Goal: Task Accomplishment & Management: Use online tool/utility

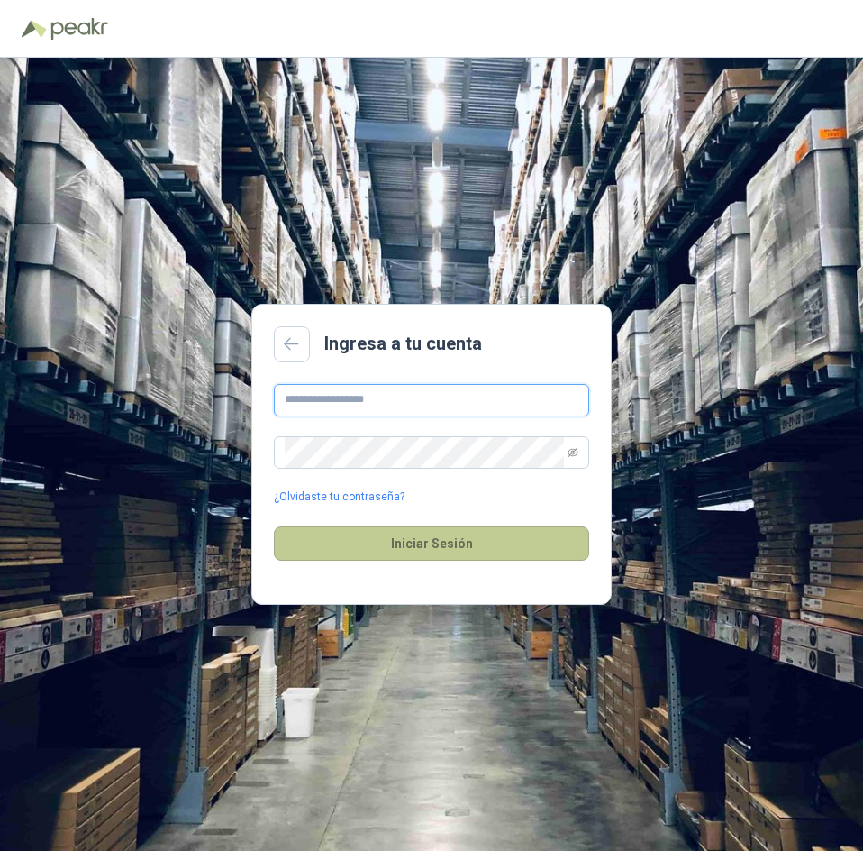
type input "**********"
click at [467, 547] on button "Iniciar Sesión" at bounding box center [431, 543] width 315 height 34
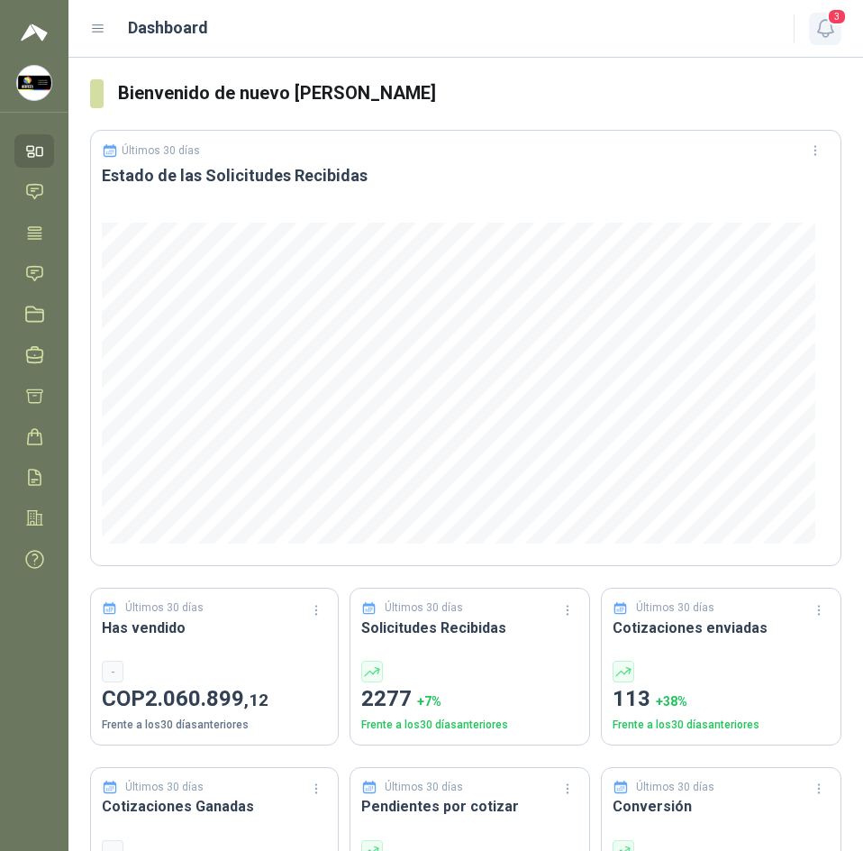
click at [827, 32] on icon "button" at bounding box center [826, 28] width 23 height 23
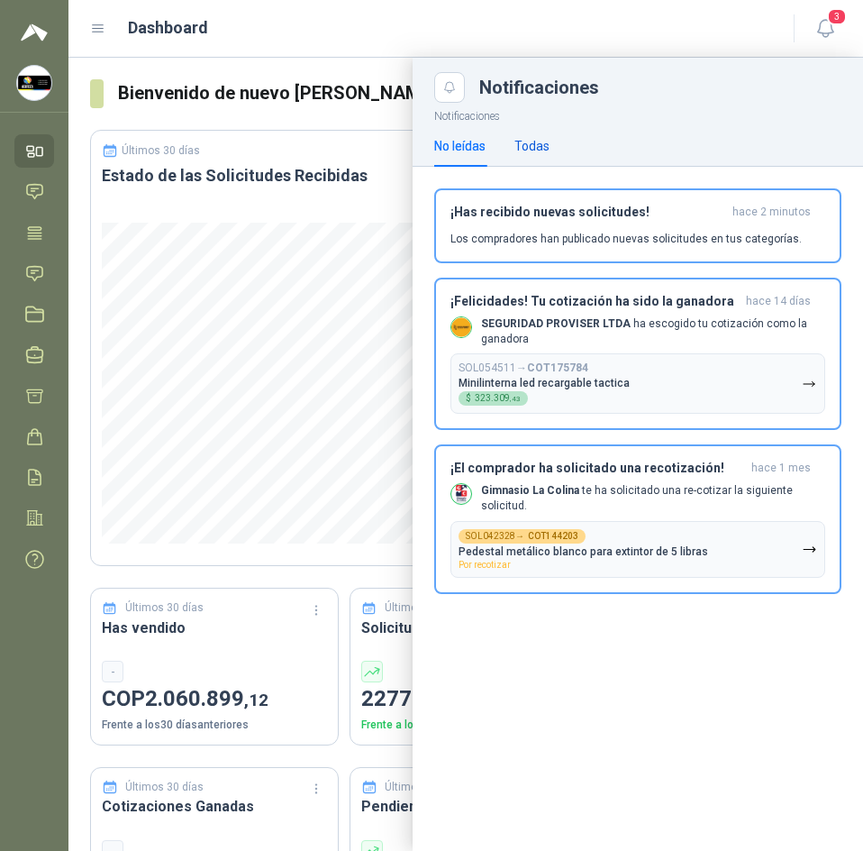
click at [540, 151] on div "Todas" at bounding box center [532, 146] width 35 height 20
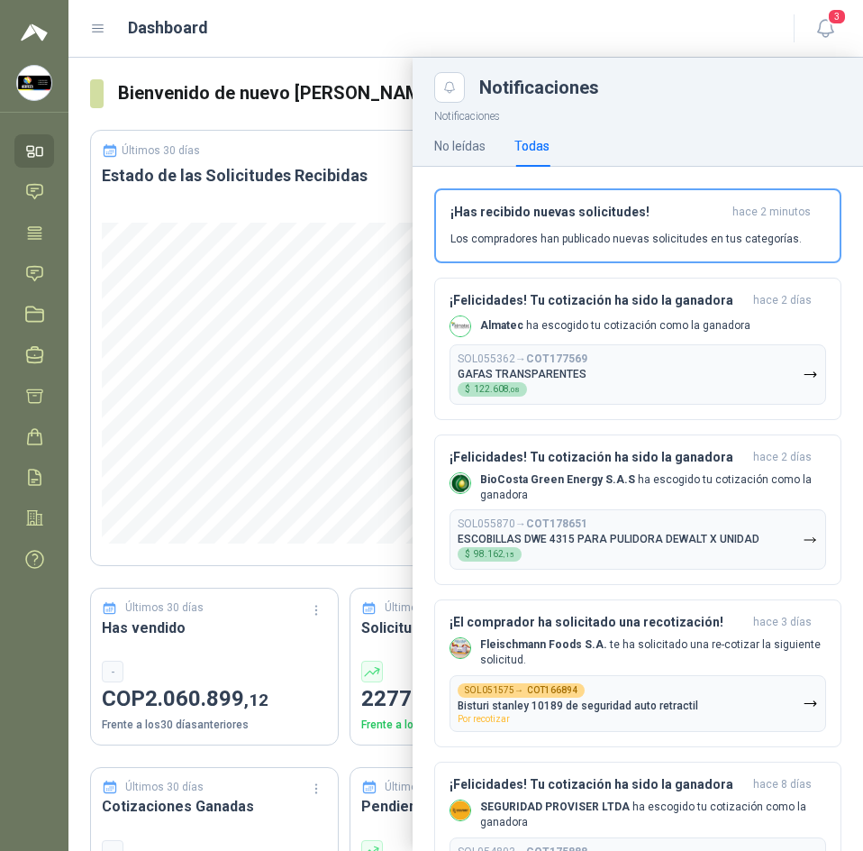
click at [540, 151] on div "Todas" at bounding box center [532, 146] width 35 height 20
click at [389, 10] on header "Dashboard 3" at bounding box center [465, 29] width 795 height 58
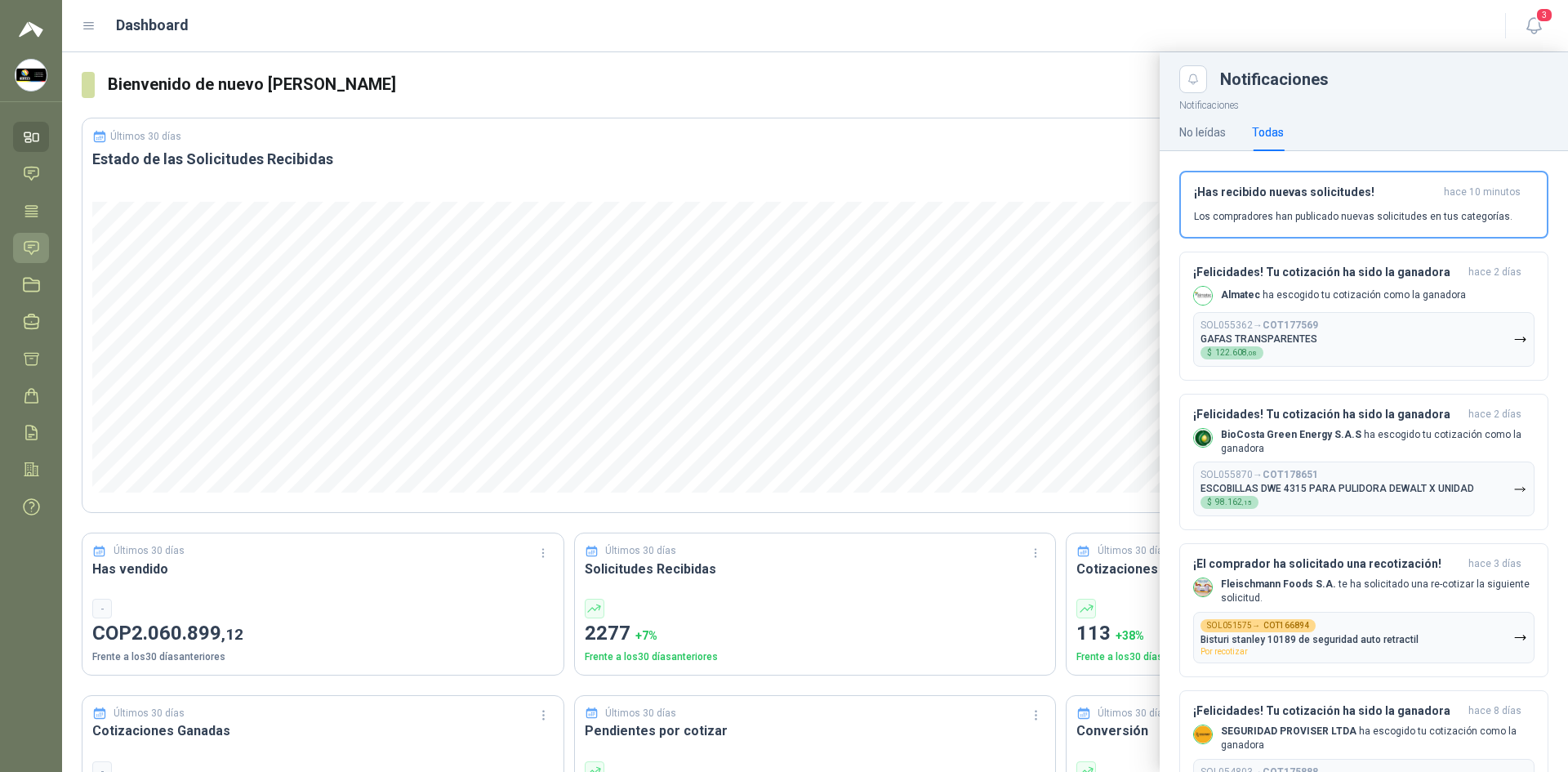
click at [24, 248] on icon at bounding box center [31, 247] width 17 height 17
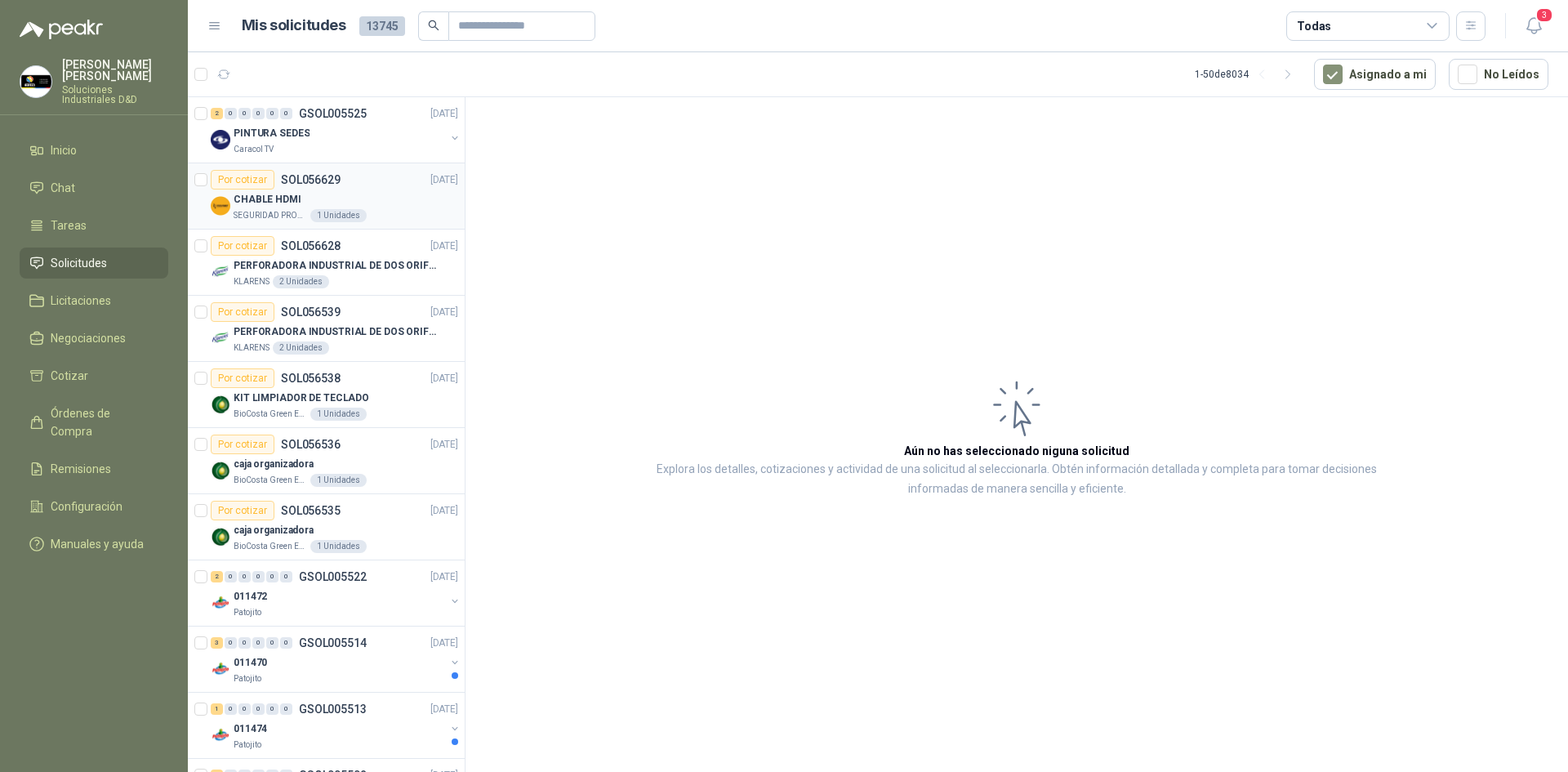
click at [291, 211] on p "SEGURIDAD PROVISER LTDA" at bounding box center [270, 216] width 73 height 13
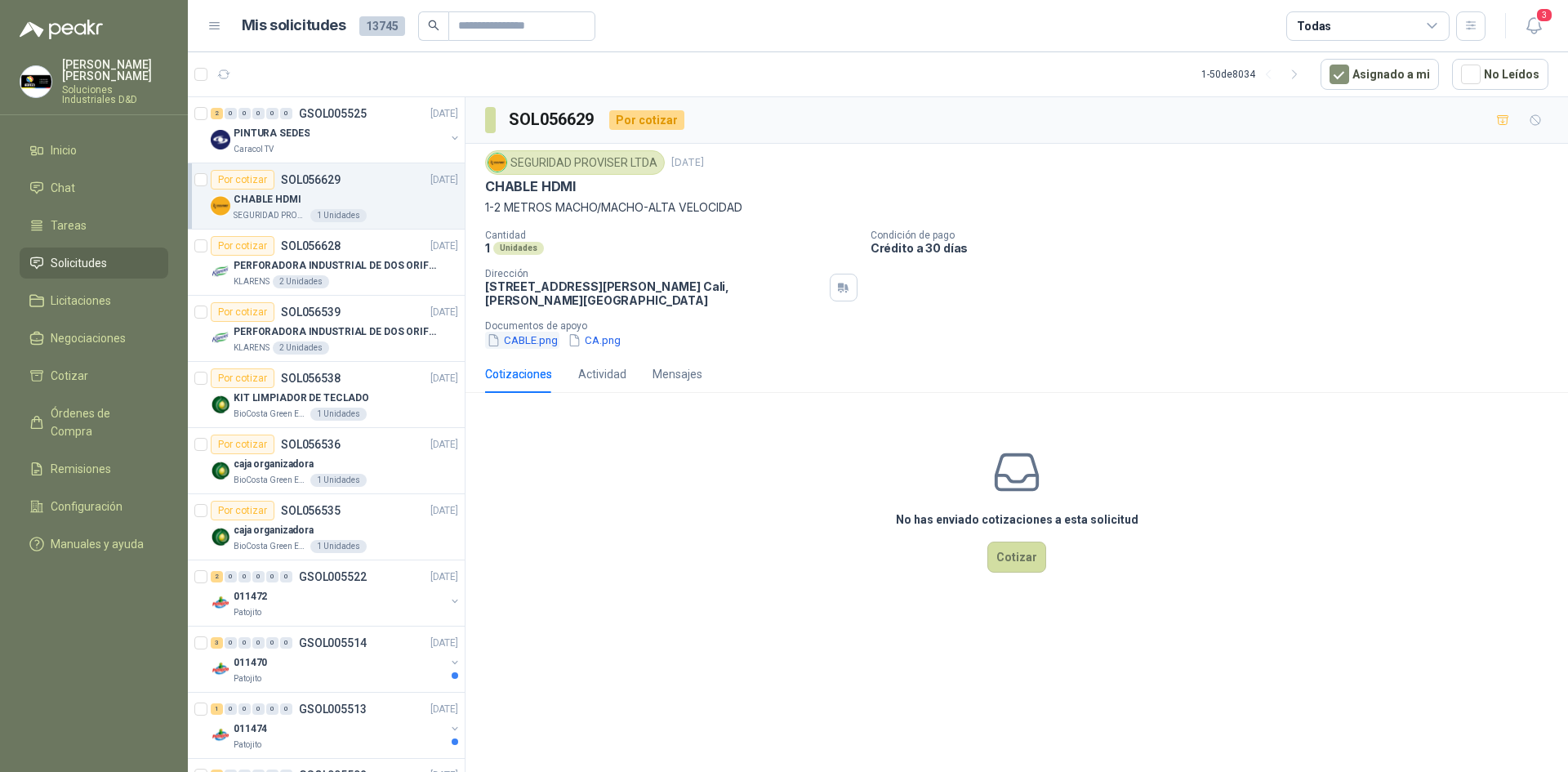
click at [528, 348] on button "CABLE.png" at bounding box center [522, 340] width 74 height 17
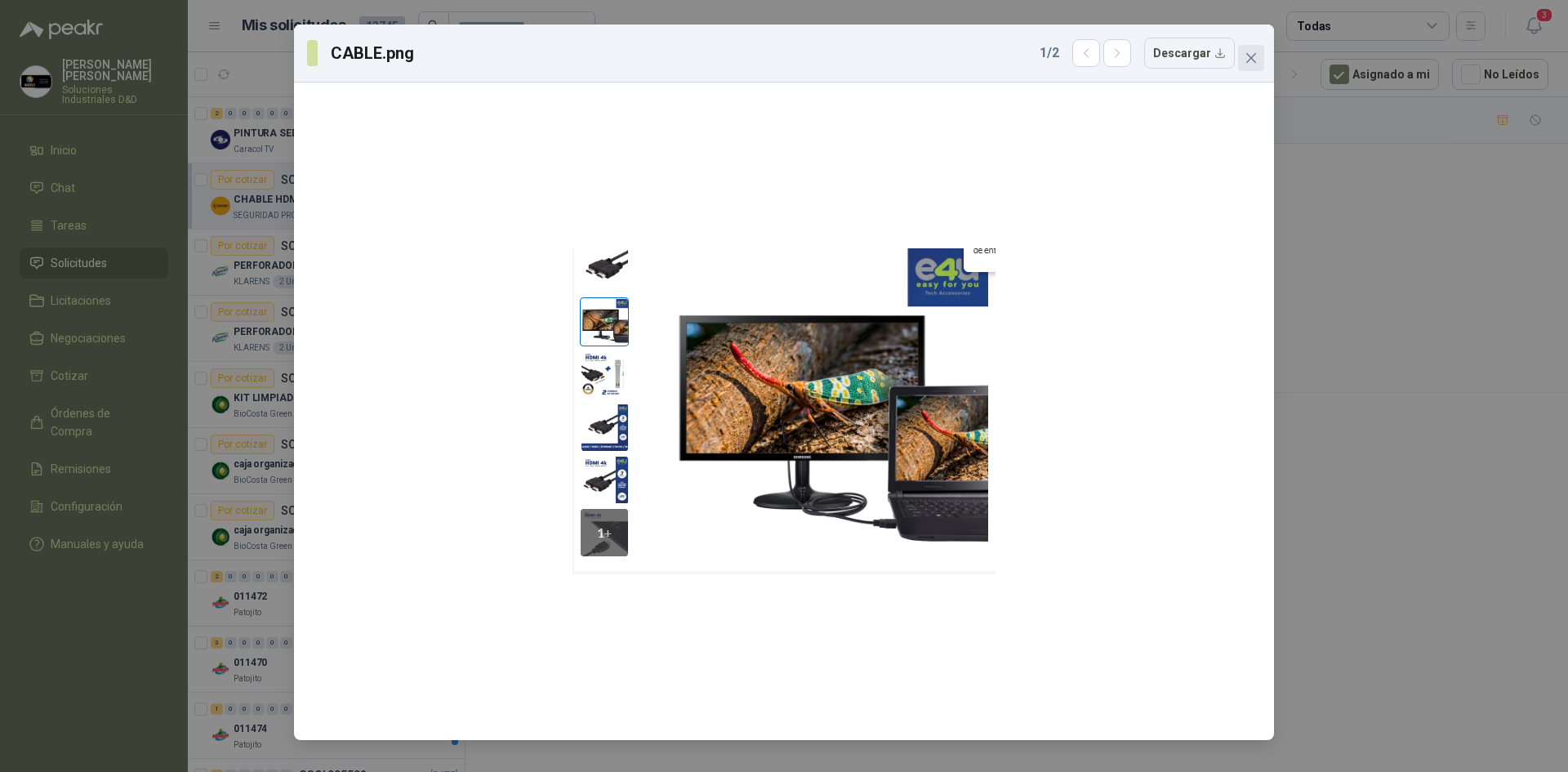
click at [1244, 65] on button "Close" at bounding box center [1251, 58] width 26 height 26
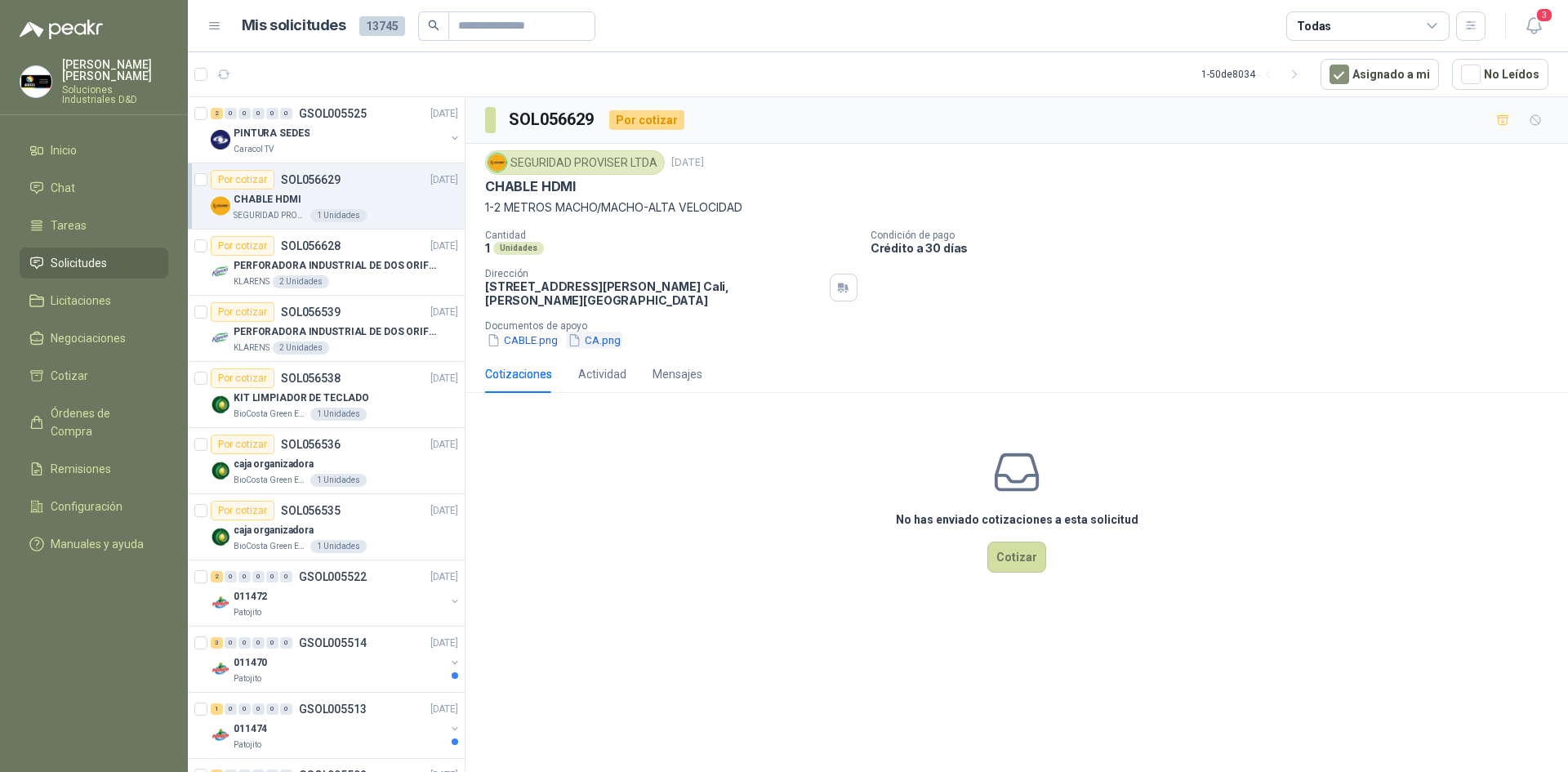
click at [615, 351] on div "SEGURIDAD PROVISER LTDA [DATE] CHABLE HDMI 1-2 METROS MACHO/MACHO-ALTA VELOCIDA…" at bounding box center [1017, 249] width 1103 height 211
click at [609, 345] on button "CA.png" at bounding box center [595, 340] width 56 height 17
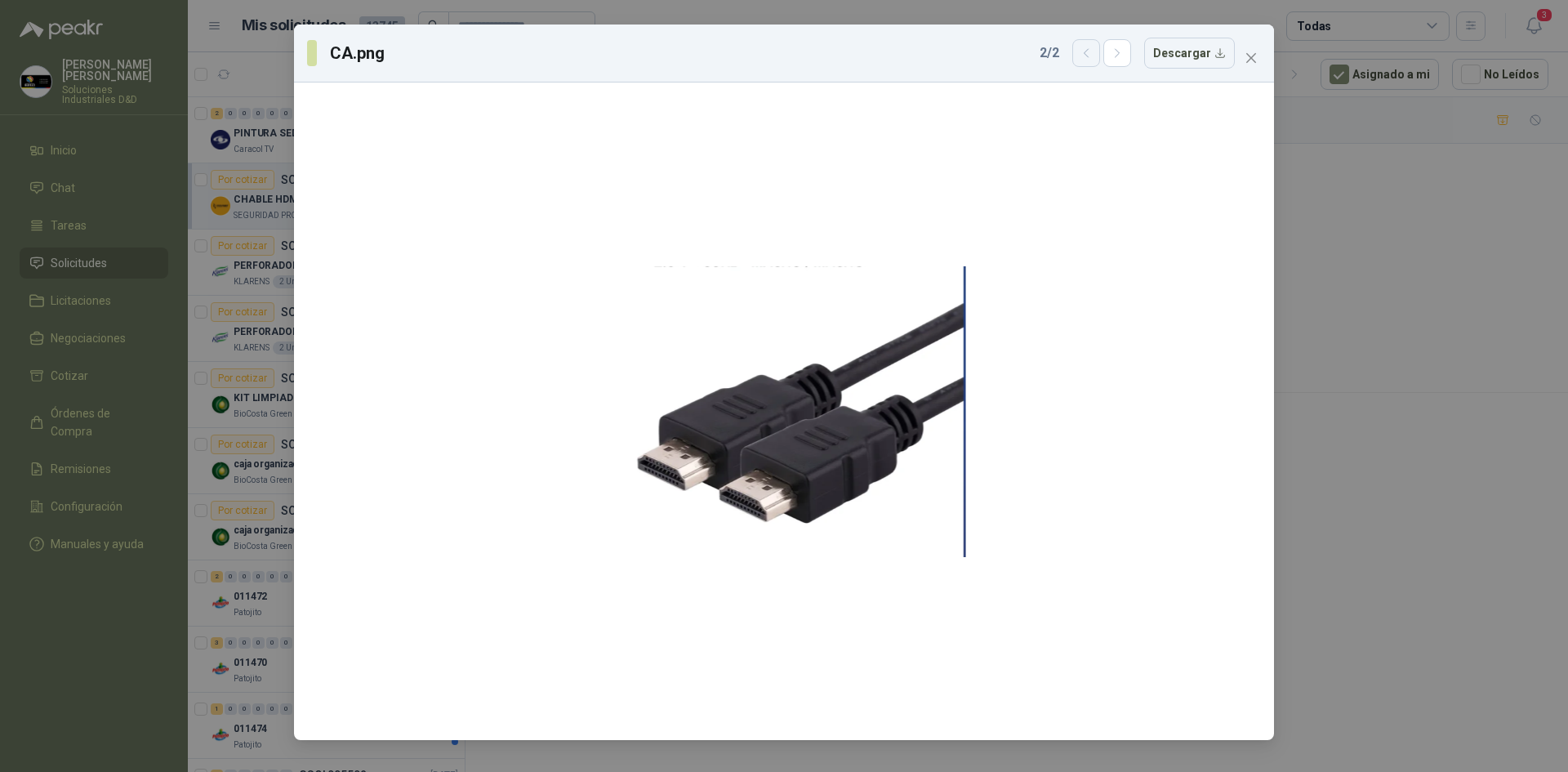
click at [1089, 53] on icon "button" at bounding box center [1086, 53] width 14 height 14
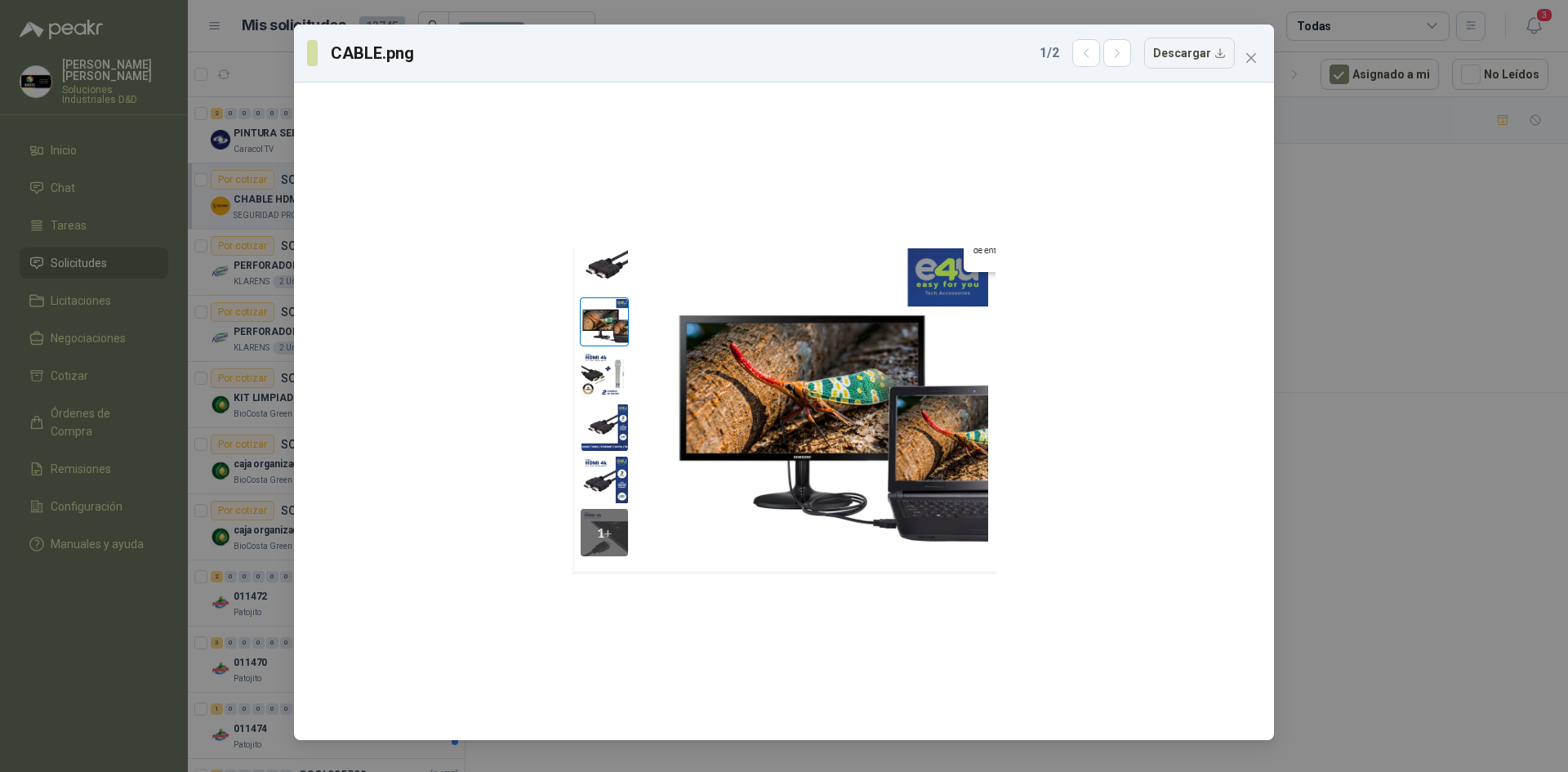
click at [1269, 62] on div "CABLE.png 1 / 2 Descargar" at bounding box center [783, 53] width 980 height 58
click at [1243, 62] on span "Close" at bounding box center [1251, 58] width 26 height 13
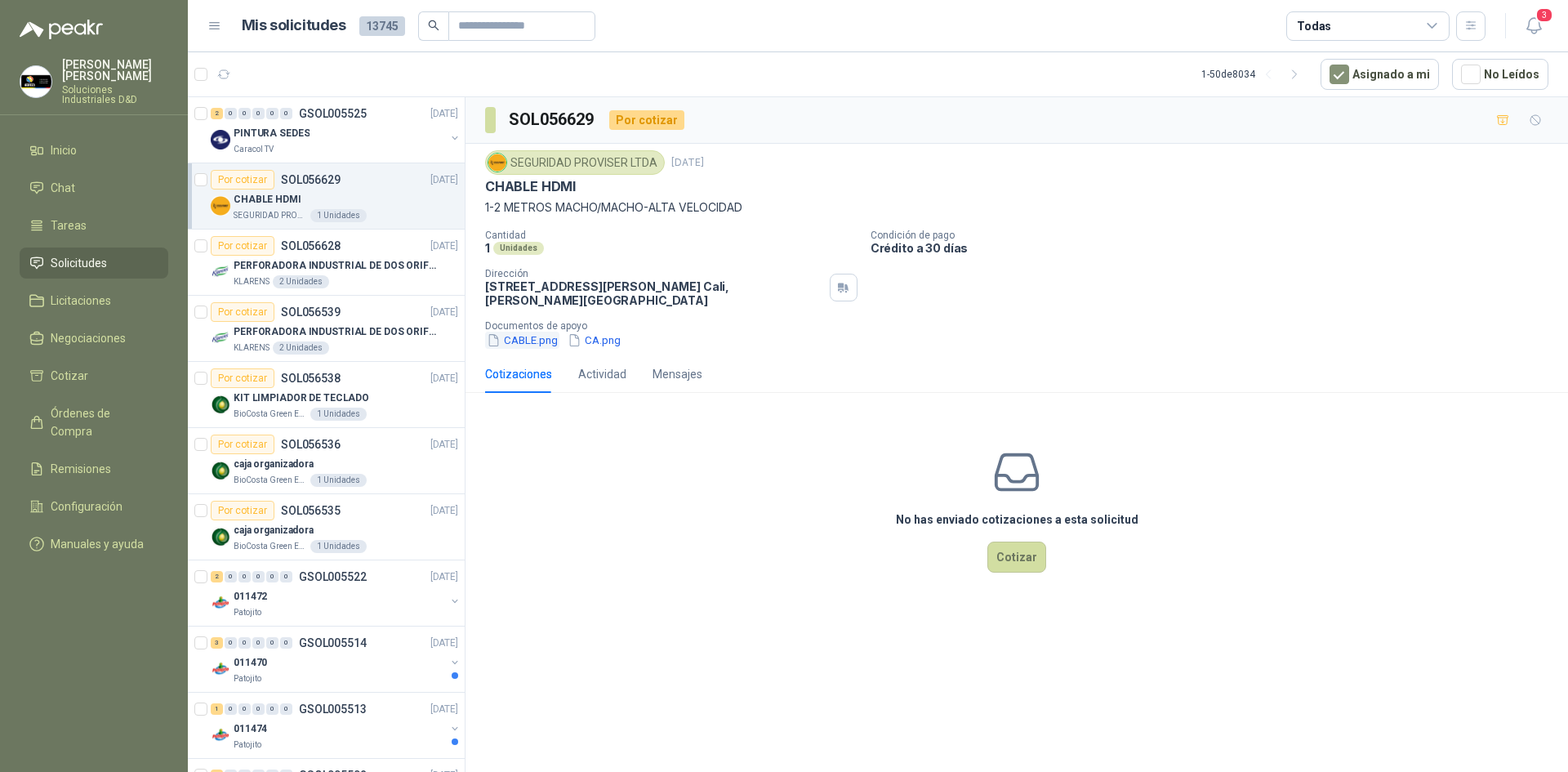
click at [535, 347] on button "CABLE.png" at bounding box center [522, 340] width 74 height 17
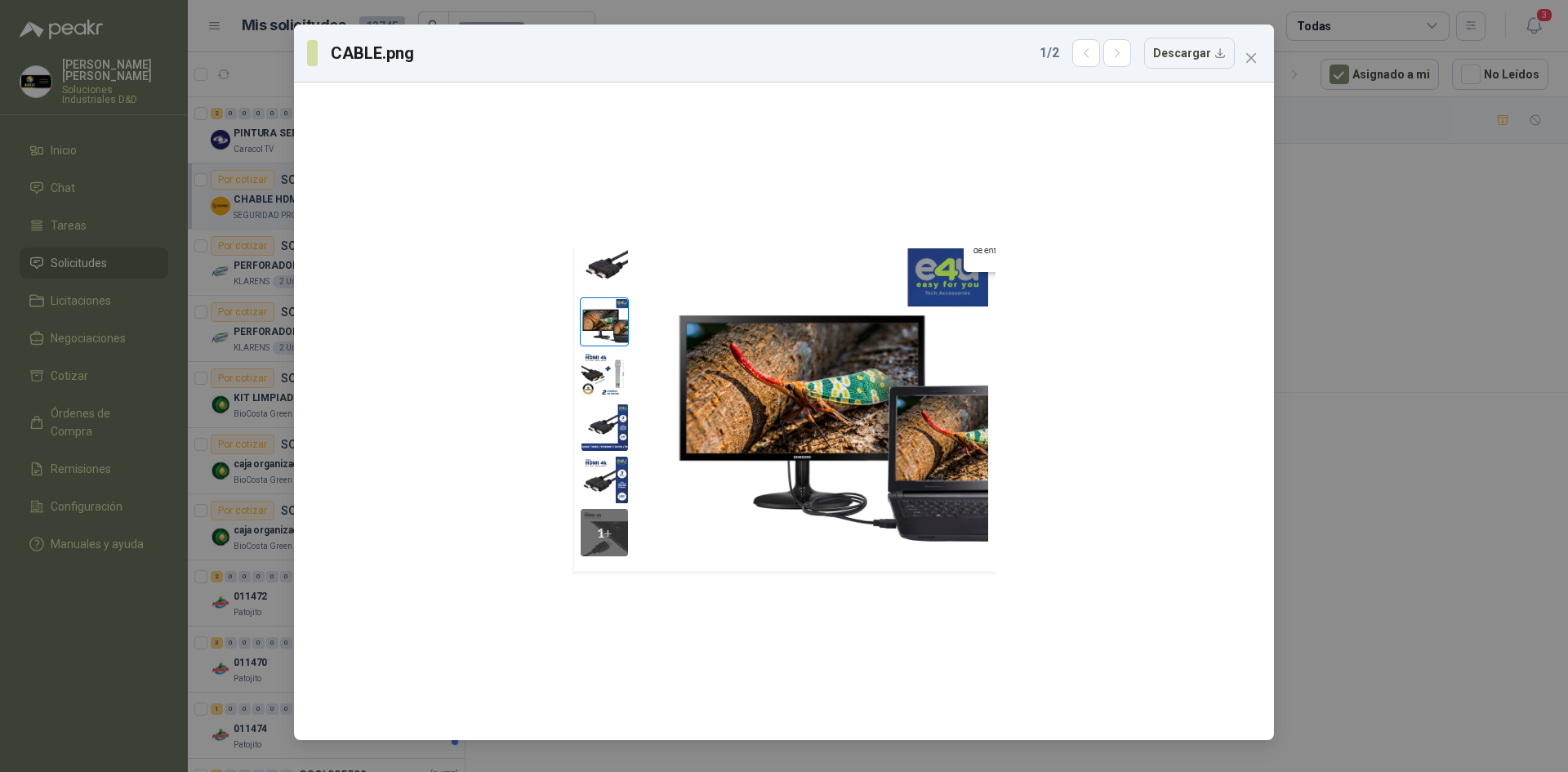
click at [1494, 330] on div "CABLE.png 1 / 2 Descargar" at bounding box center [784, 386] width 1568 height 772
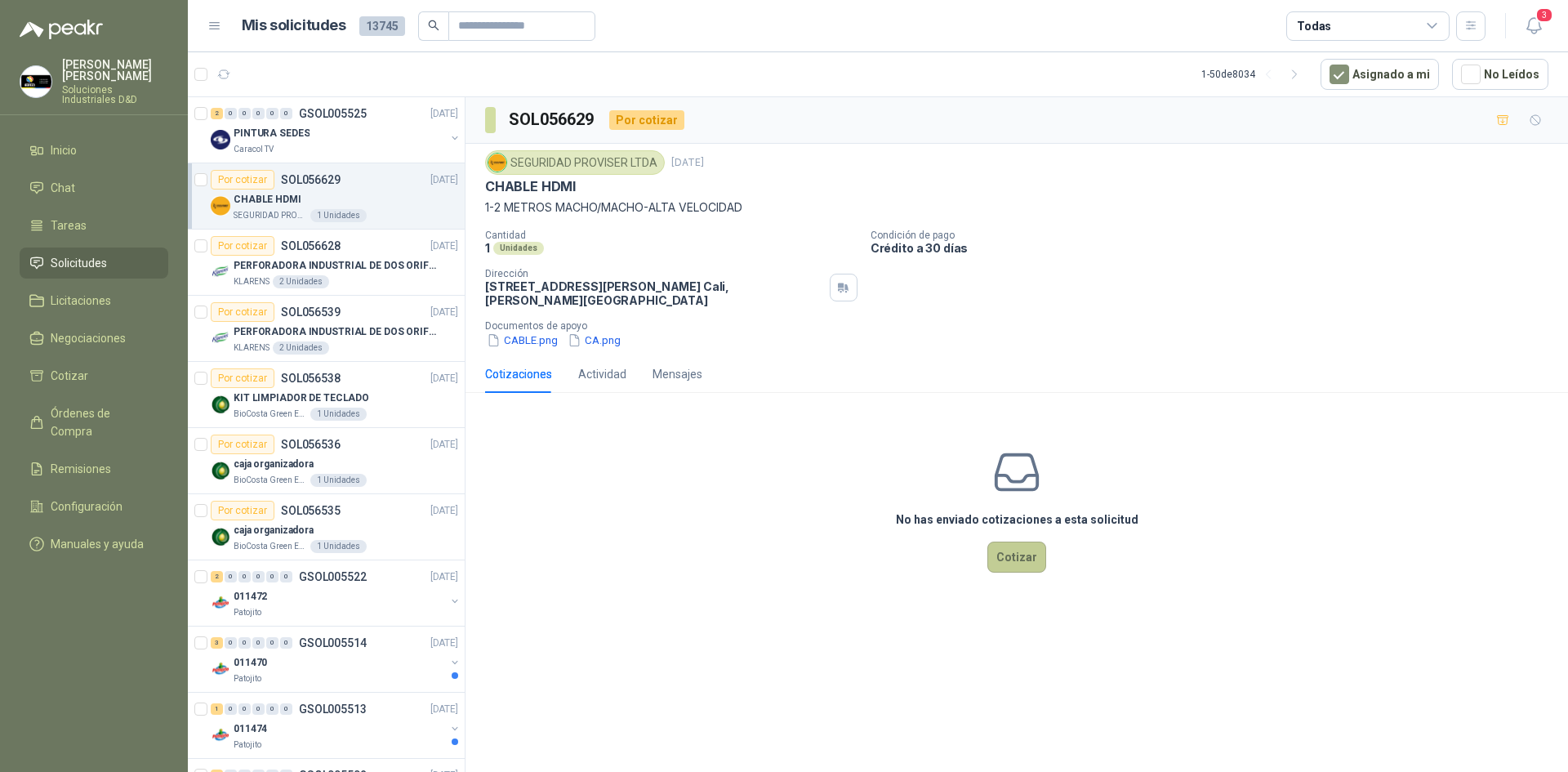
click at [995, 555] on button "Cotizar" at bounding box center [1017, 556] width 59 height 31
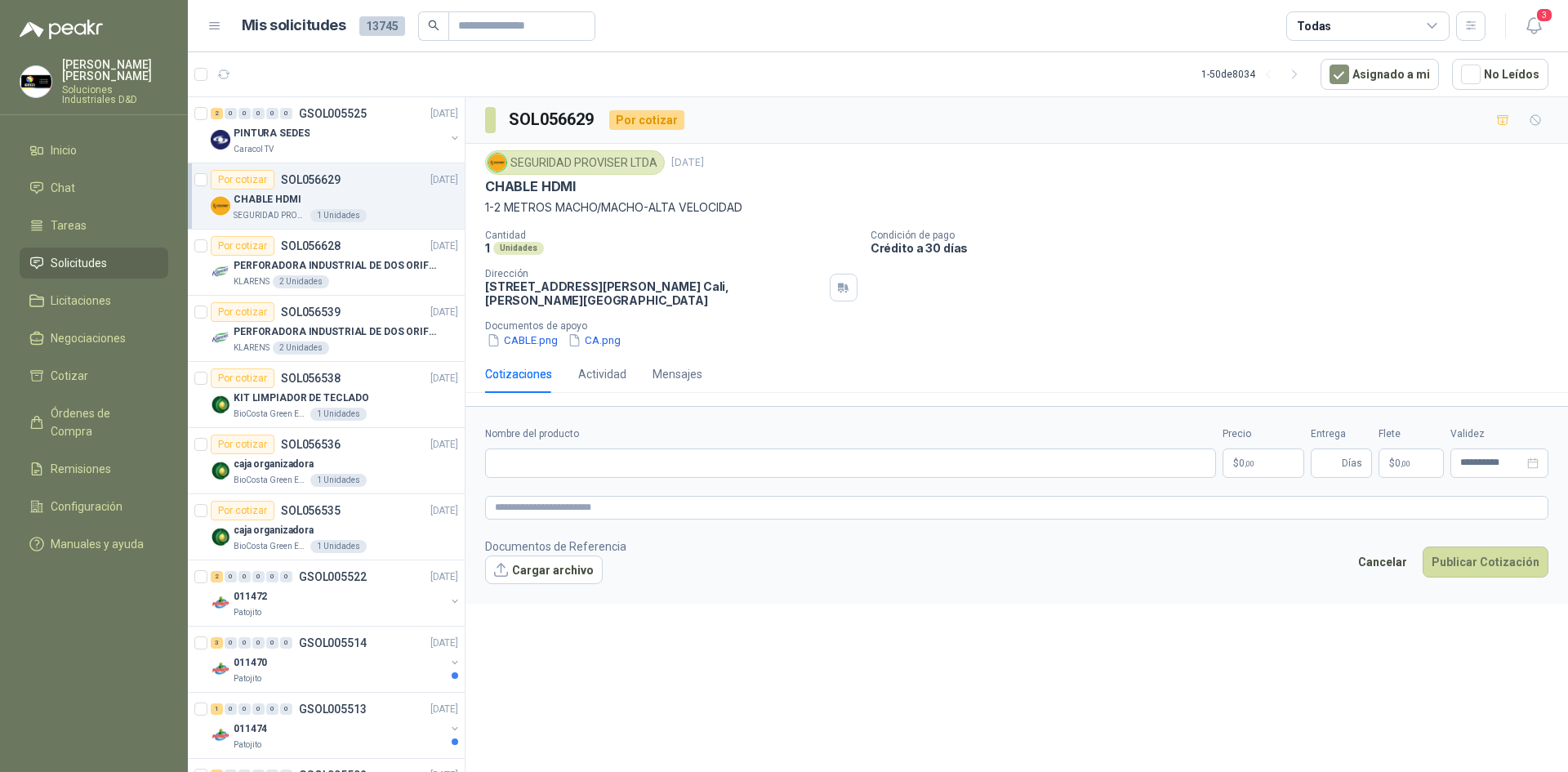
click at [533, 331] on p "Documentos de apoyo" at bounding box center [1023, 325] width 1077 height 12
click at [534, 347] on button "CABLE.png" at bounding box center [522, 340] width 74 height 17
click at [0, 0] on div at bounding box center [0, 0] width 0 height 0
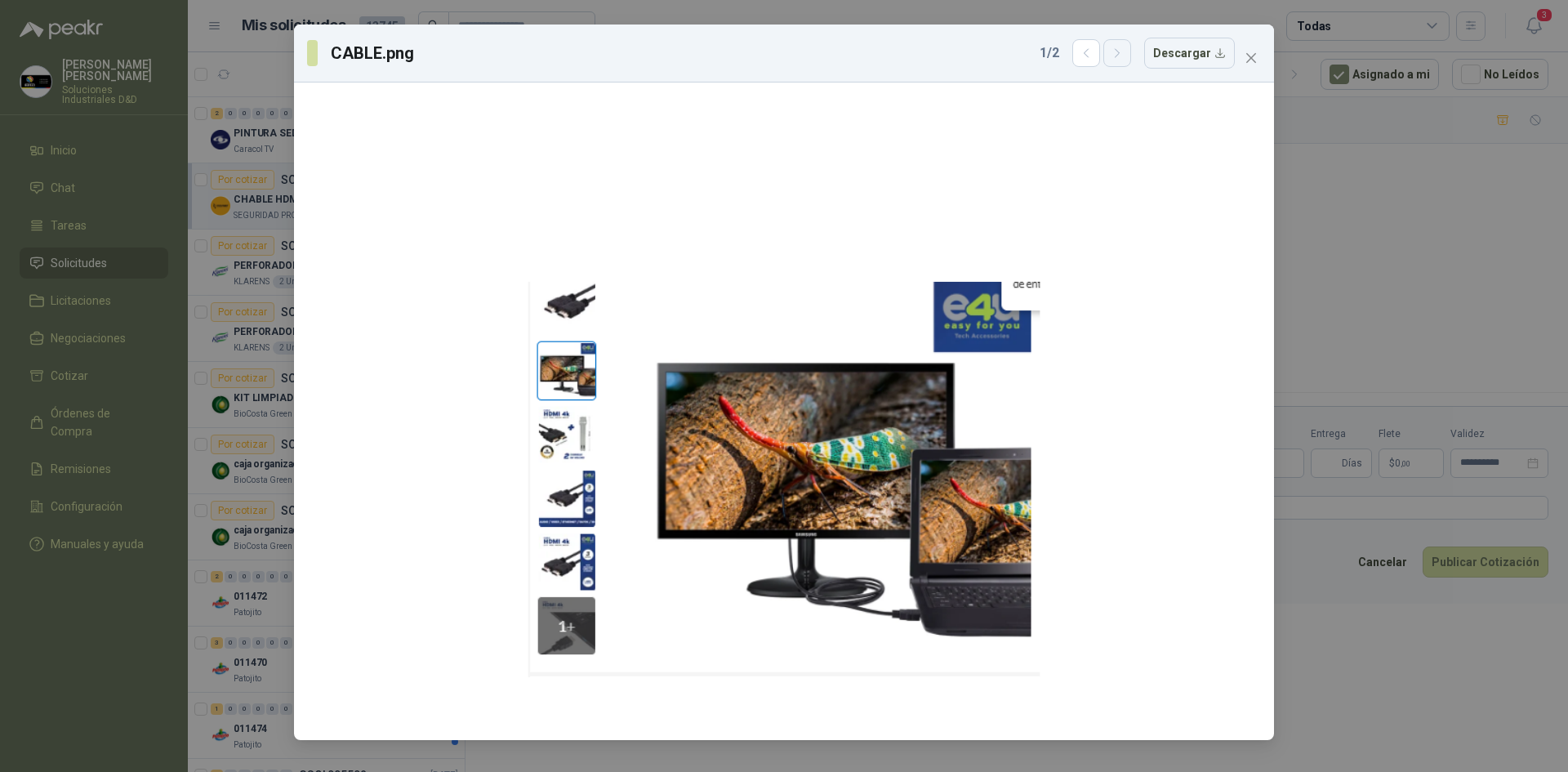
click at [1131, 53] on button "button" at bounding box center [1117, 53] width 28 height 28
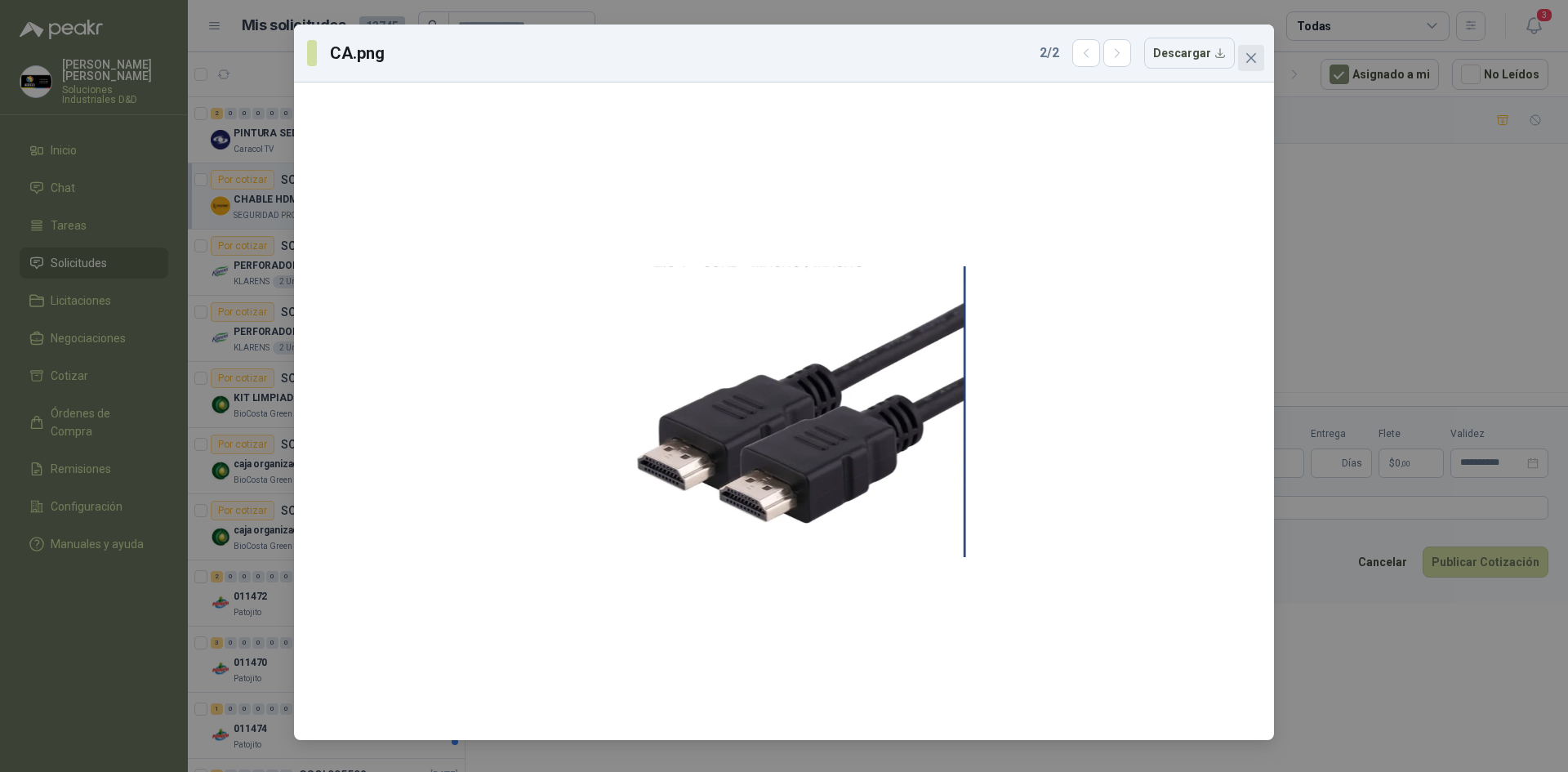
click at [1245, 53] on icon "close" at bounding box center [1251, 58] width 13 height 13
click at [1243, 55] on div "CA.png 2 / 2 Descargar" at bounding box center [784, 386] width 1568 height 772
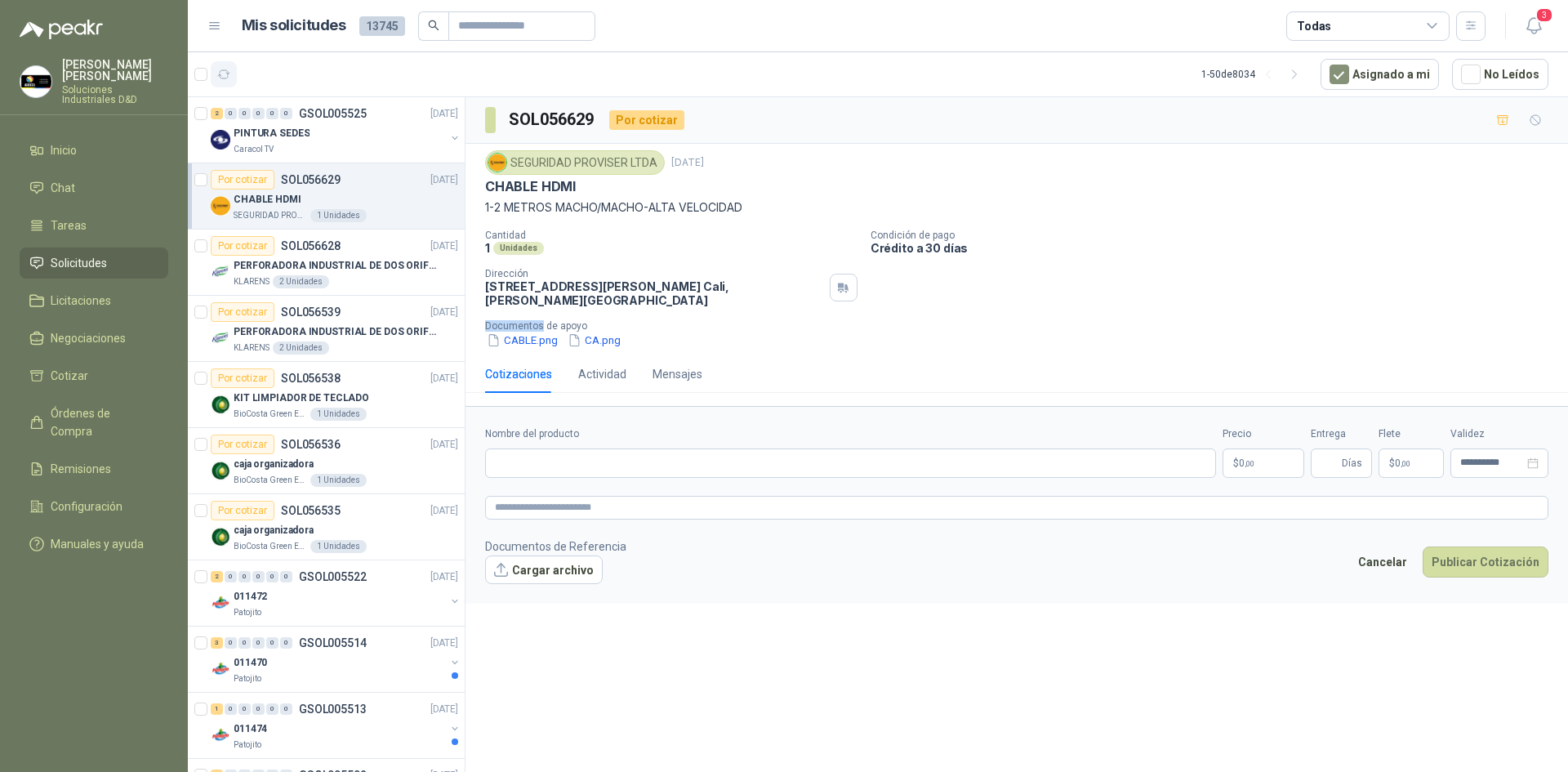
click at [218, 72] on icon "button" at bounding box center [224, 74] width 14 height 14
click at [1543, 32] on icon "button" at bounding box center [1534, 25] width 21 height 21
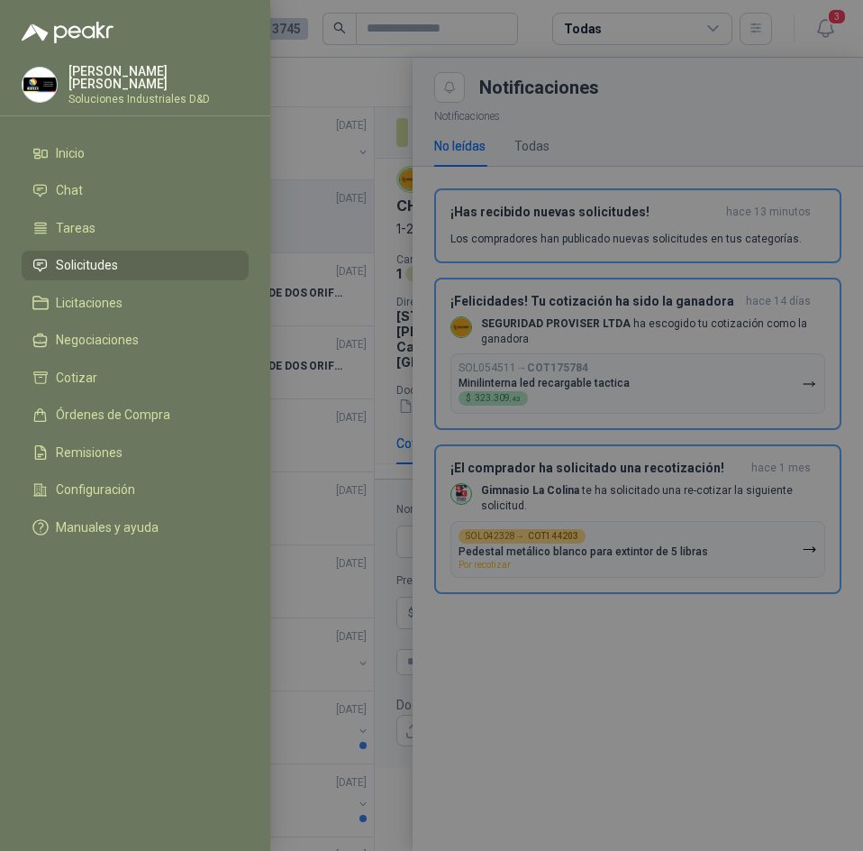
click at [661, 384] on div at bounding box center [431, 425] width 863 height 851
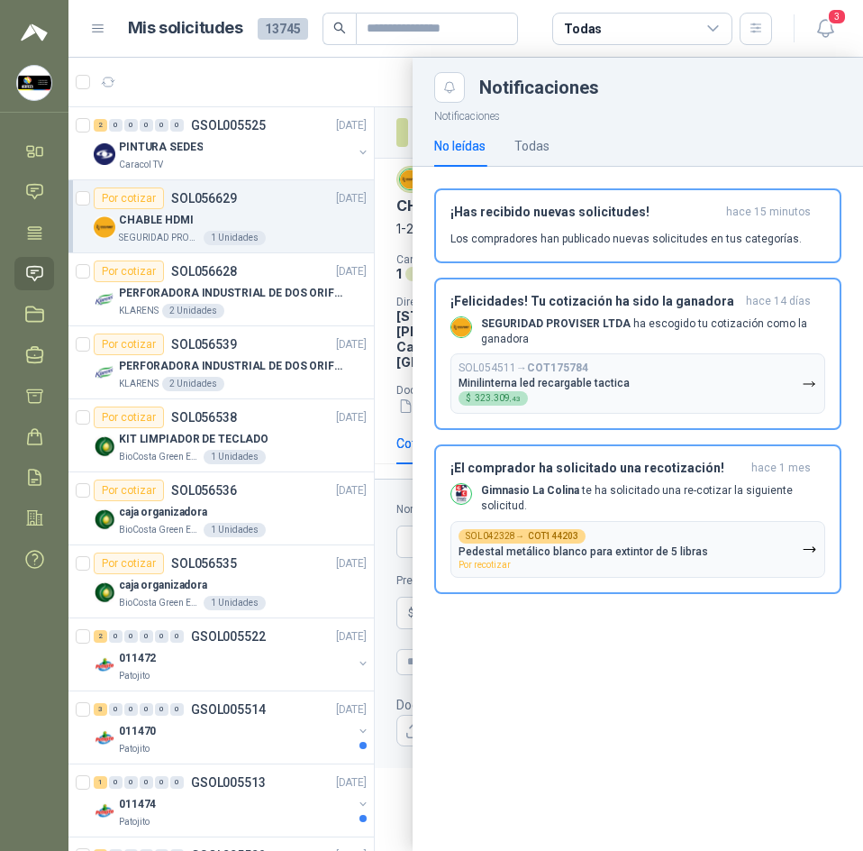
click at [376, 82] on div at bounding box center [465, 454] width 795 height 793
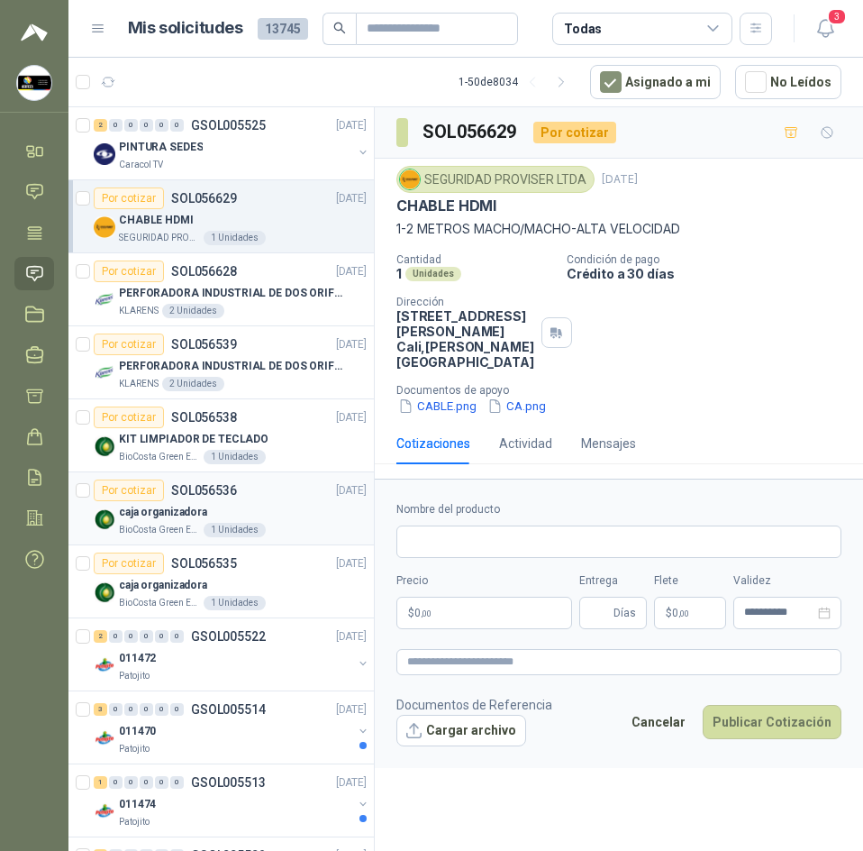
click at [239, 520] on div "caja organizadora" at bounding box center [243, 512] width 248 height 22
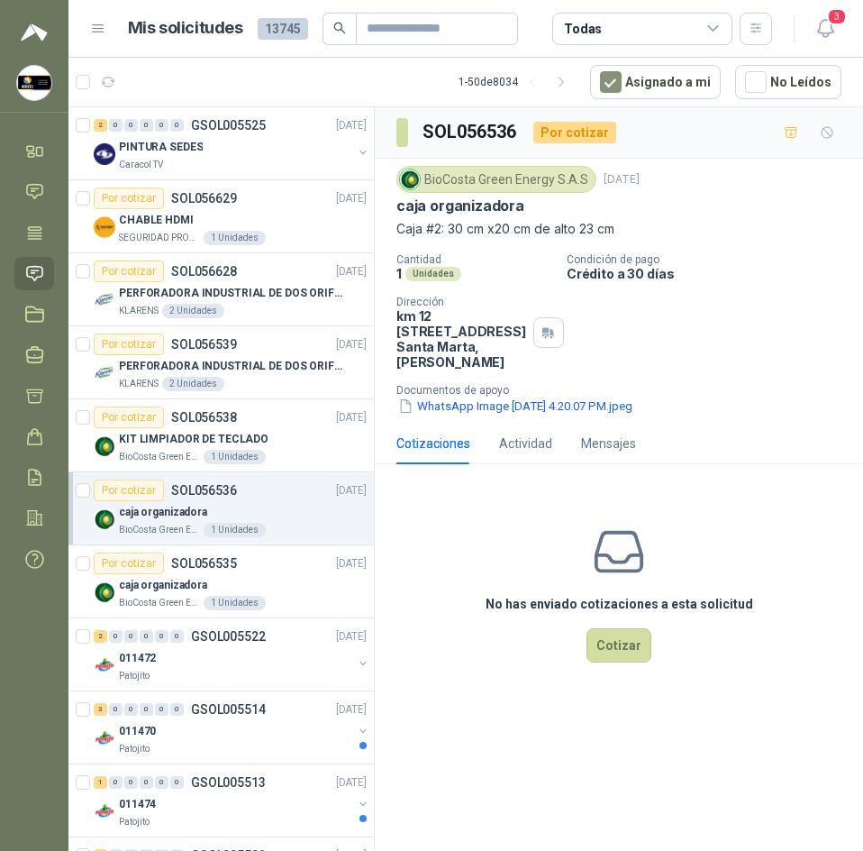
click at [502, 131] on h3 "SOL056536" at bounding box center [471, 132] width 96 height 28
drag, startPoint x: 501, startPoint y: 137, endPoint x: 569, endPoint y: 145, distance: 68.1
click at [570, 145] on div "SOL056536 Por cotizar" at bounding box center [507, 132] width 220 height 29
click at [515, 132] on h3 "SOL056536" at bounding box center [471, 132] width 96 height 28
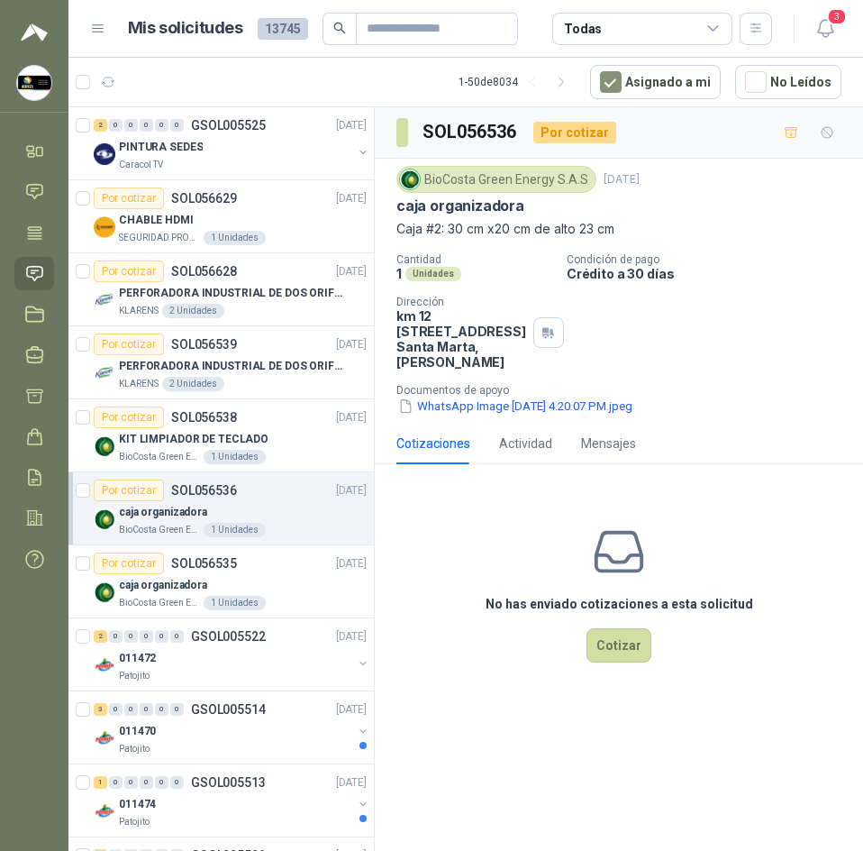
click at [515, 132] on h3 "SOL056536" at bounding box center [471, 132] width 96 height 28
click at [514, 132] on h3 "SOL056536" at bounding box center [471, 132] width 96 height 28
copy h3 "SOL056536"
click at [497, 179] on div "BioCosta Green Energy S.A.S" at bounding box center [497, 179] width 200 height 27
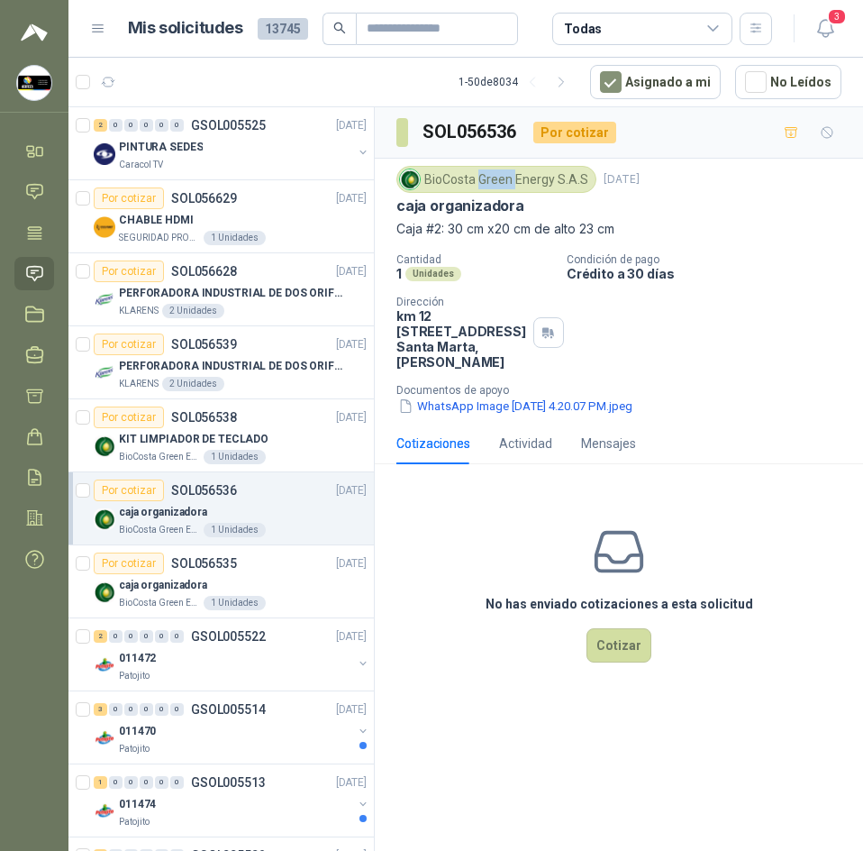
click at [497, 179] on div "BioCosta Green Energy S.A.S" at bounding box center [497, 179] width 200 height 27
copy div "BioCosta Green Energy S.A.S"
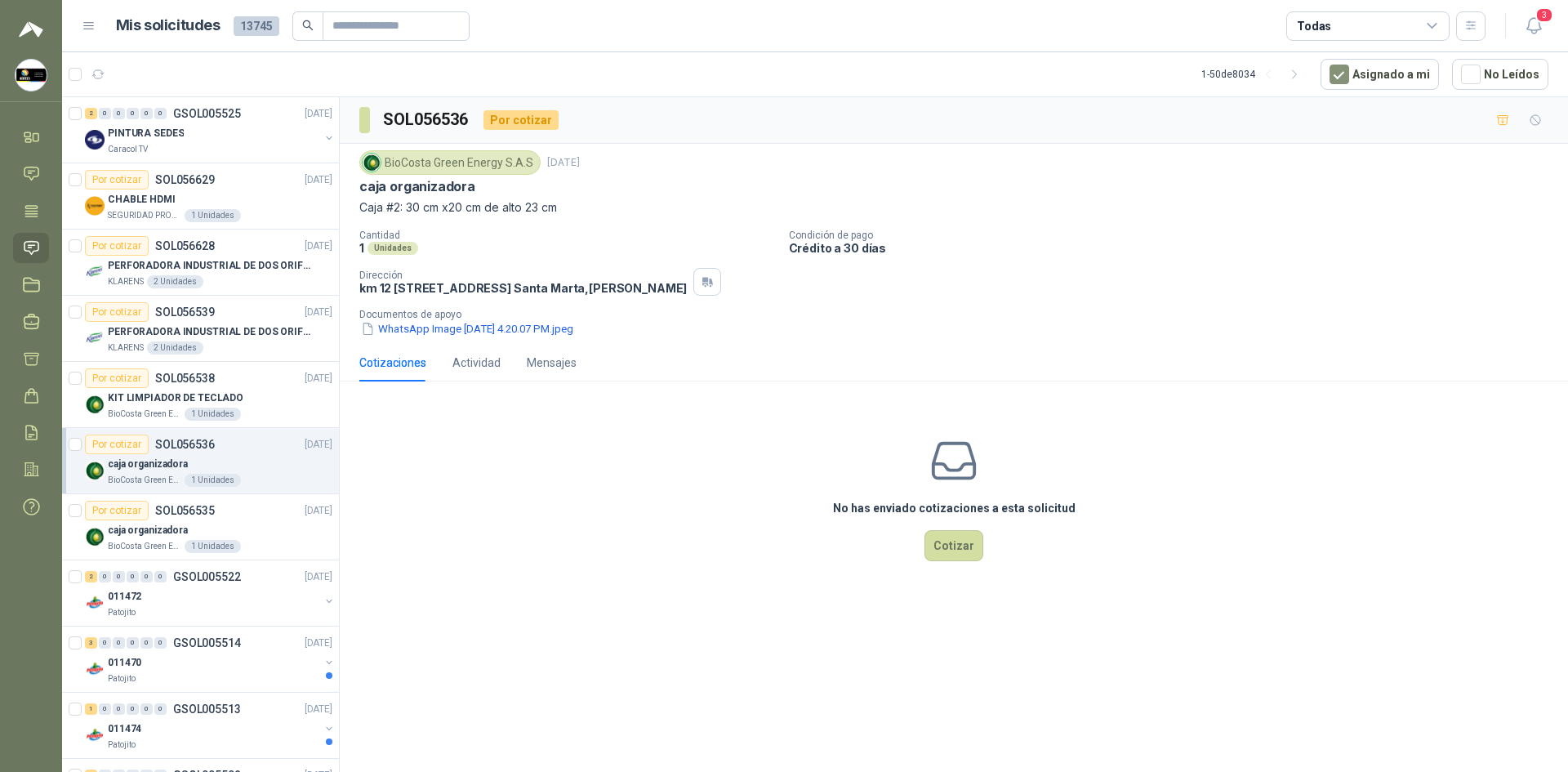
click at [518, 698] on div "SOL056536 Por cotizar BioCosta Green Energy S.A.S 17 sept, 2025 caja organizado…" at bounding box center [953, 437] width 1228 height 680
click at [234, 318] on div "Por cotizar SOL056539 17/09/25" at bounding box center [208, 312] width 247 height 20
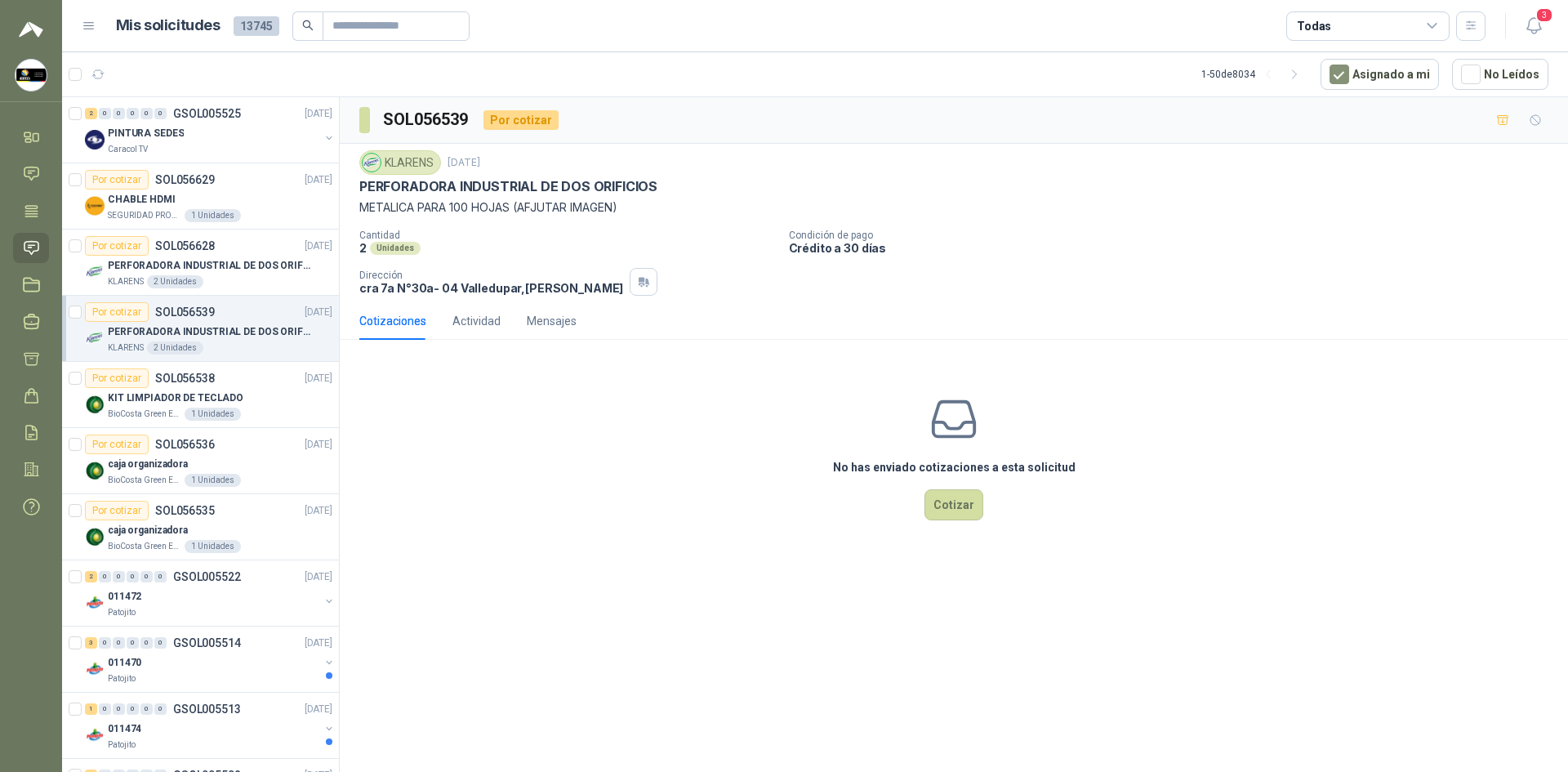
click at [467, 185] on p "PERFORADORA INDUSTRIAL DE DOS ORIFICIOS" at bounding box center [508, 186] width 298 height 17
click at [259, 390] on div "KIT LIMPIADOR DE TECLADO" at bounding box center [220, 398] width 225 height 20
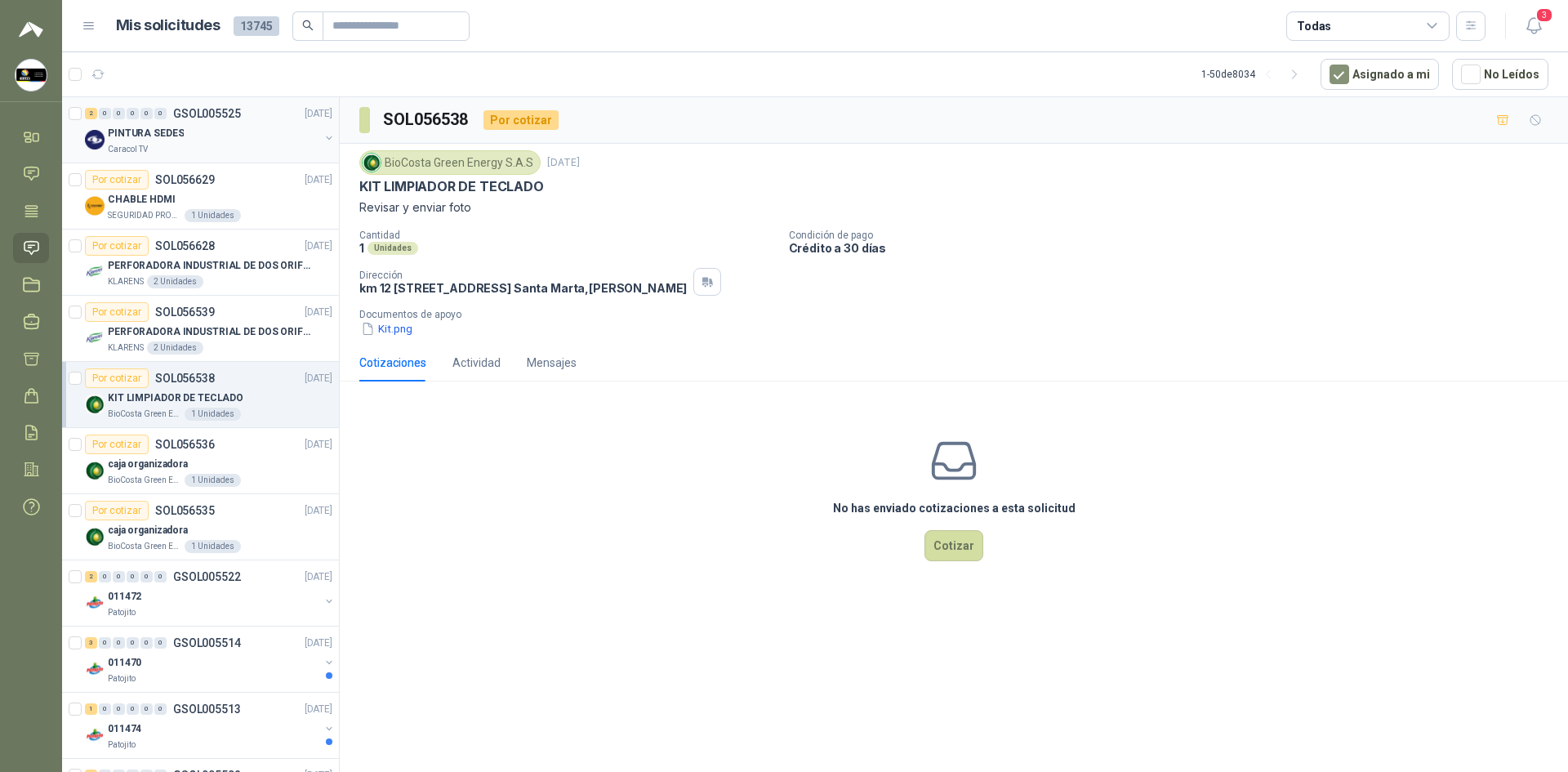
click at [250, 141] on div "PINTURA SEDES" at bounding box center [213, 133] width 211 height 20
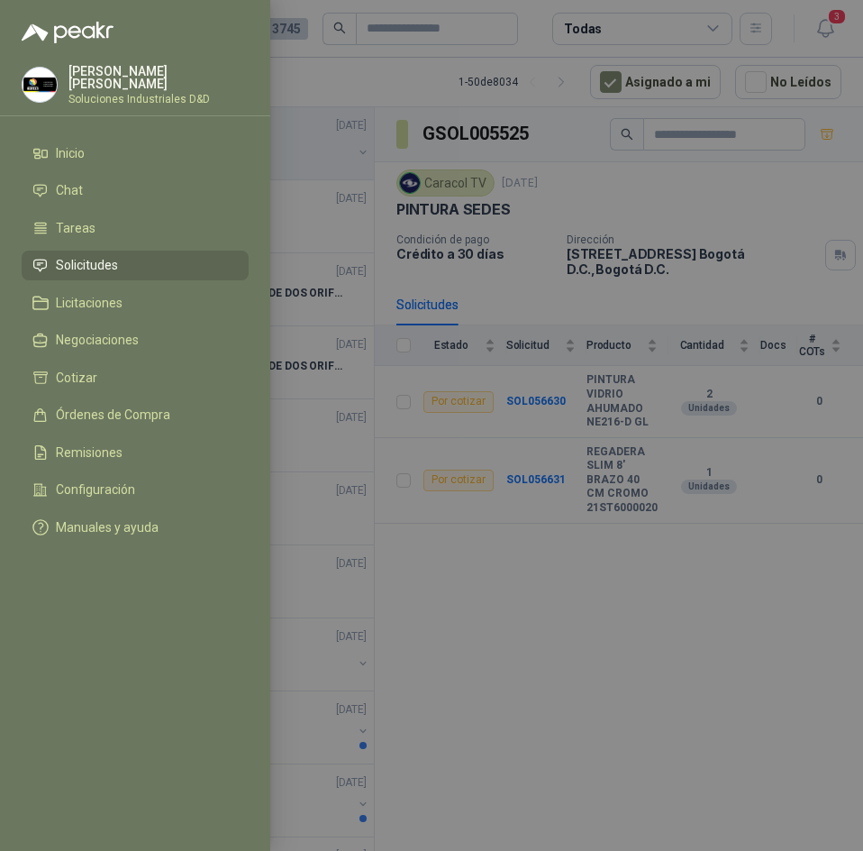
click at [630, 300] on div at bounding box center [431, 425] width 863 height 851
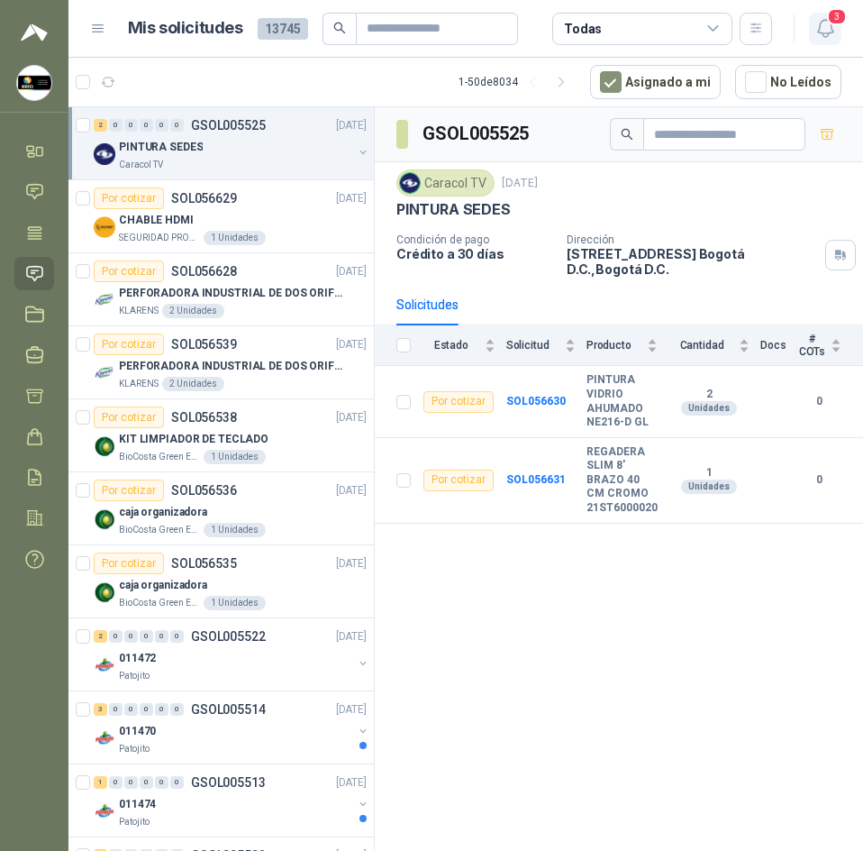
click at [821, 34] on icon "button" at bounding box center [826, 28] width 23 height 23
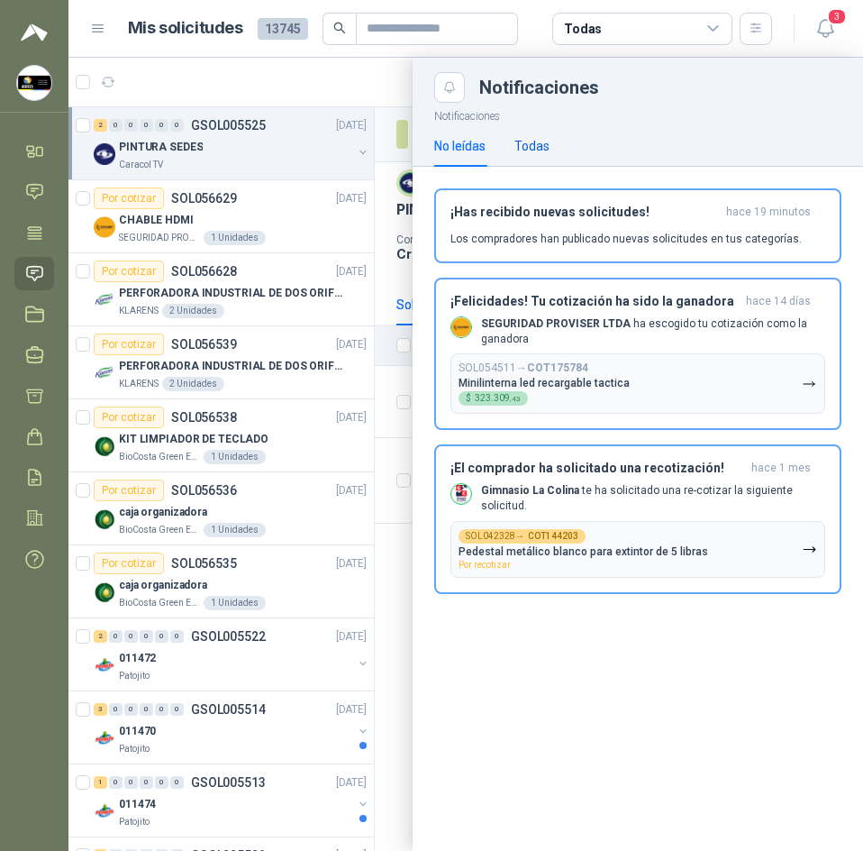
click at [545, 154] on div "Todas" at bounding box center [532, 146] width 35 height 20
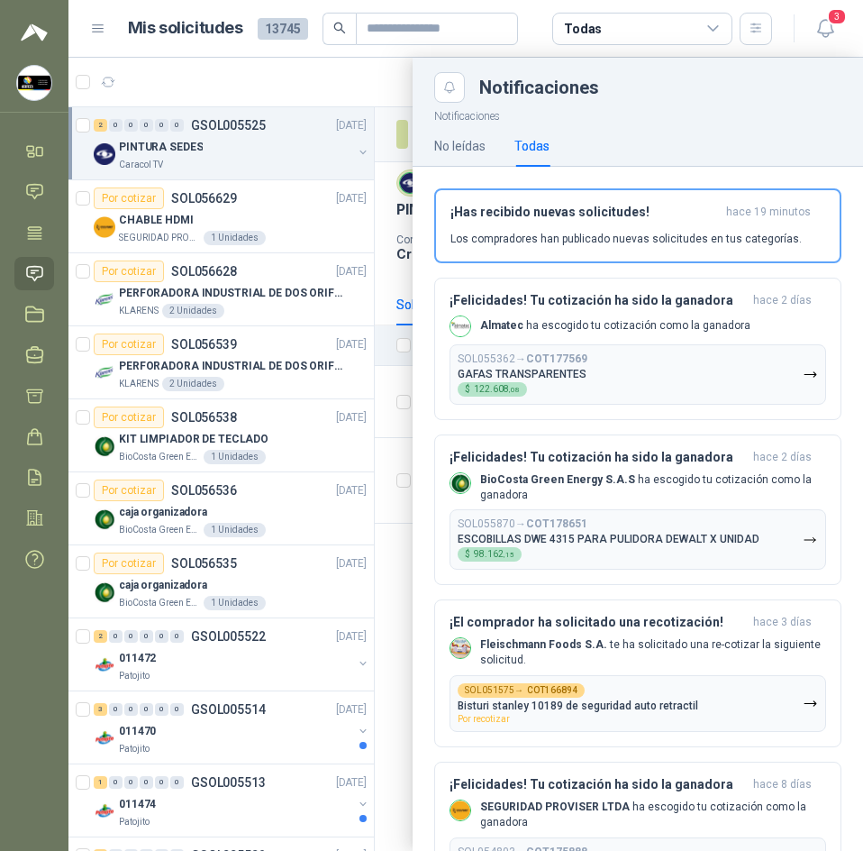
click at [378, 565] on div at bounding box center [465, 454] width 795 height 793
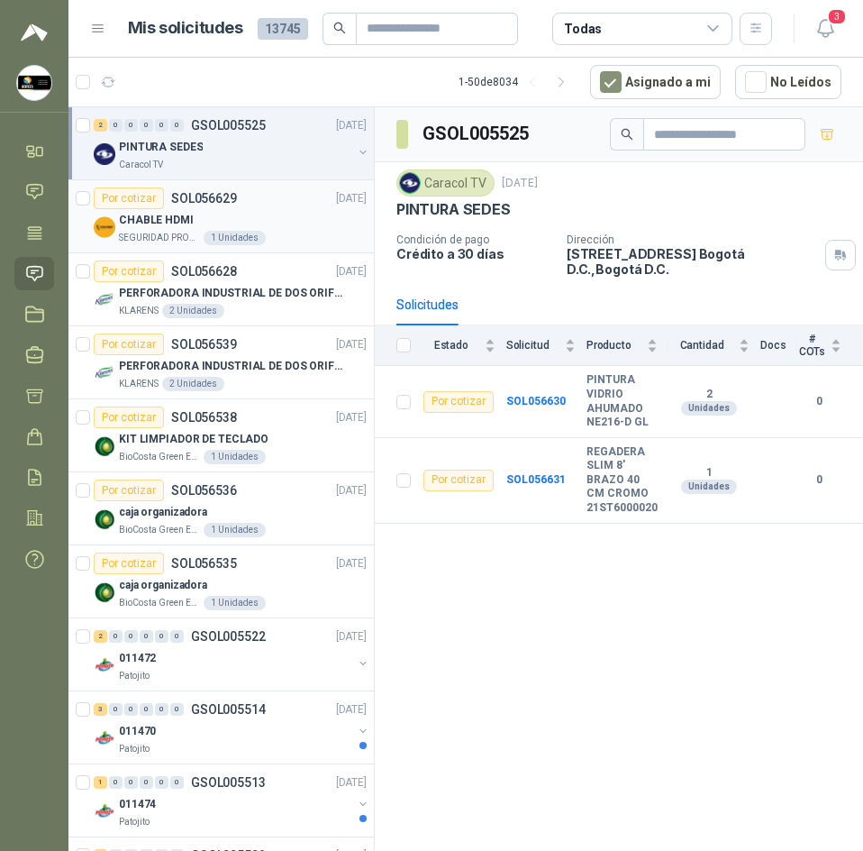
click at [266, 233] on div "SEGURIDAD PROVISER LTDA 1 Unidades" at bounding box center [243, 238] width 248 height 14
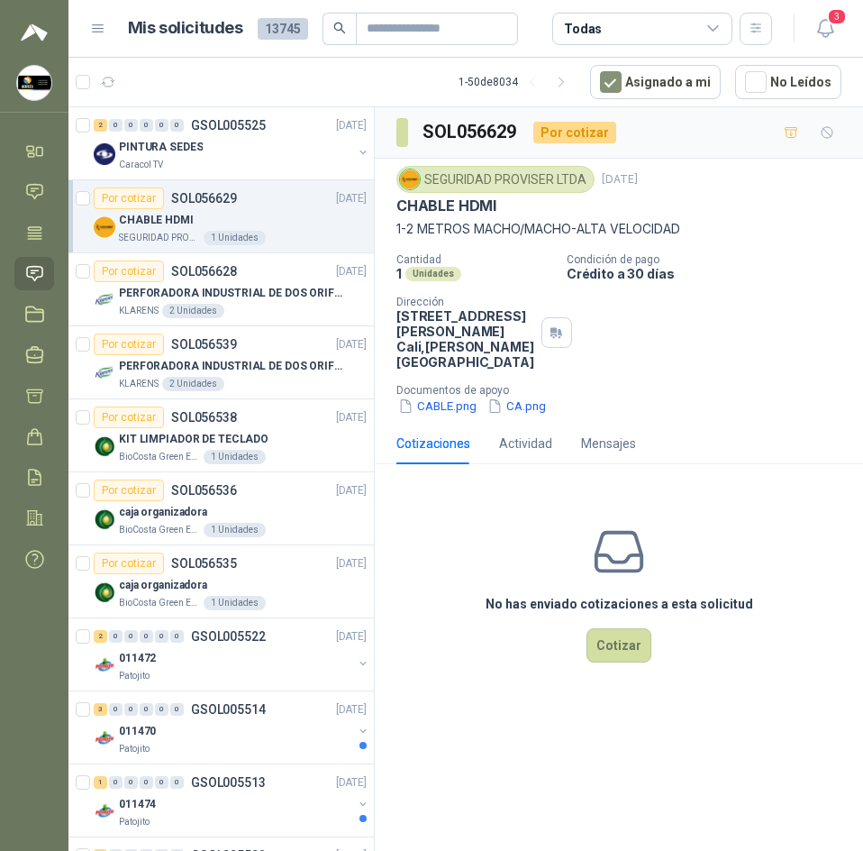
click at [274, 212] on div "CHABLE HDMI" at bounding box center [243, 220] width 248 height 22
click at [482, 213] on p "CHABLE HDMI" at bounding box center [447, 205] width 100 height 19
copy p "CHABLE HDMI"
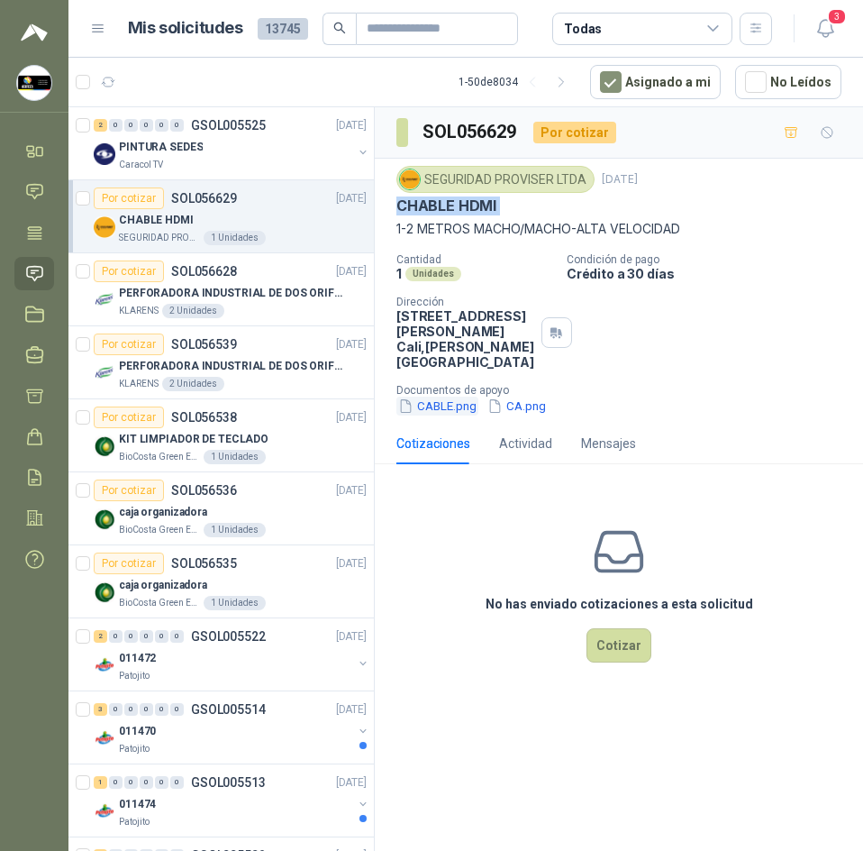
click at [473, 415] on button "CABLE.png" at bounding box center [438, 406] width 82 height 19
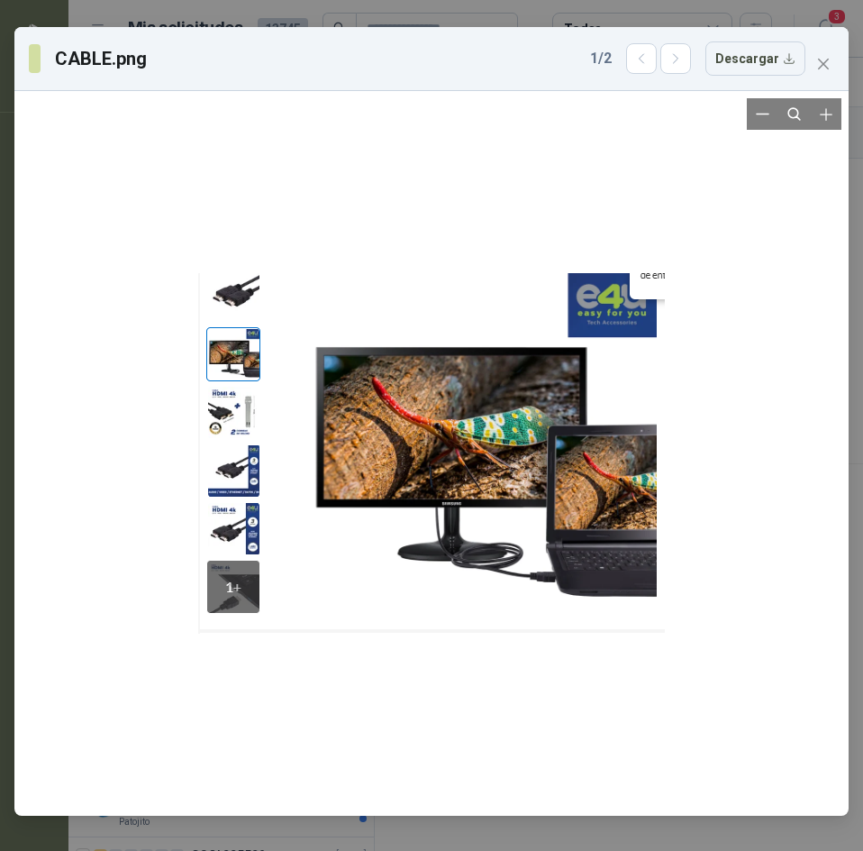
click at [247, 305] on div at bounding box center [431, 453] width 467 height 710
click at [821, 72] on button "Close" at bounding box center [823, 64] width 29 height 29
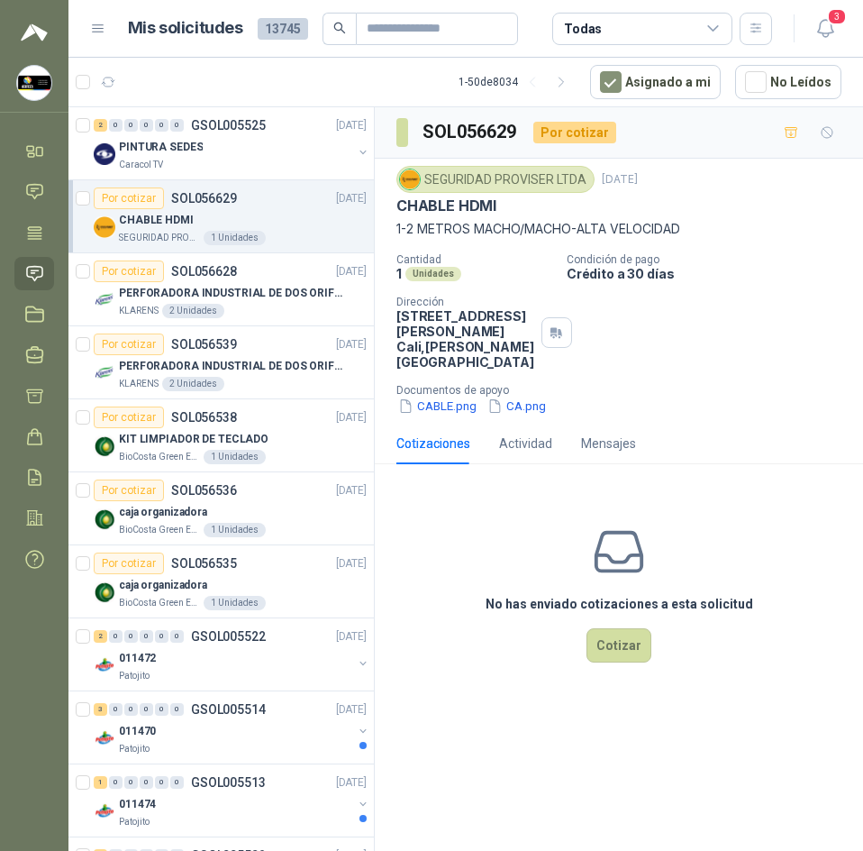
click at [448, 226] on p "1-2 METROS MACHO/MACHO-ALTA VELOCIDAD" at bounding box center [619, 229] width 445 height 20
drag, startPoint x: 472, startPoint y: 229, endPoint x: 760, endPoint y: 241, distance: 287.7
click at [760, 241] on div "SEGURIDAD PROVISER LTDA 18 sept, 2025 CHABLE HDMI 1-2 METROS MACHO/MACHO-ALTA V…" at bounding box center [619, 291] width 445 height 250
copy p "MACHO/MACHO-ALTA VELOCIDAD"
click at [509, 415] on button "CA.png" at bounding box center [517, 406] width 62 height 19
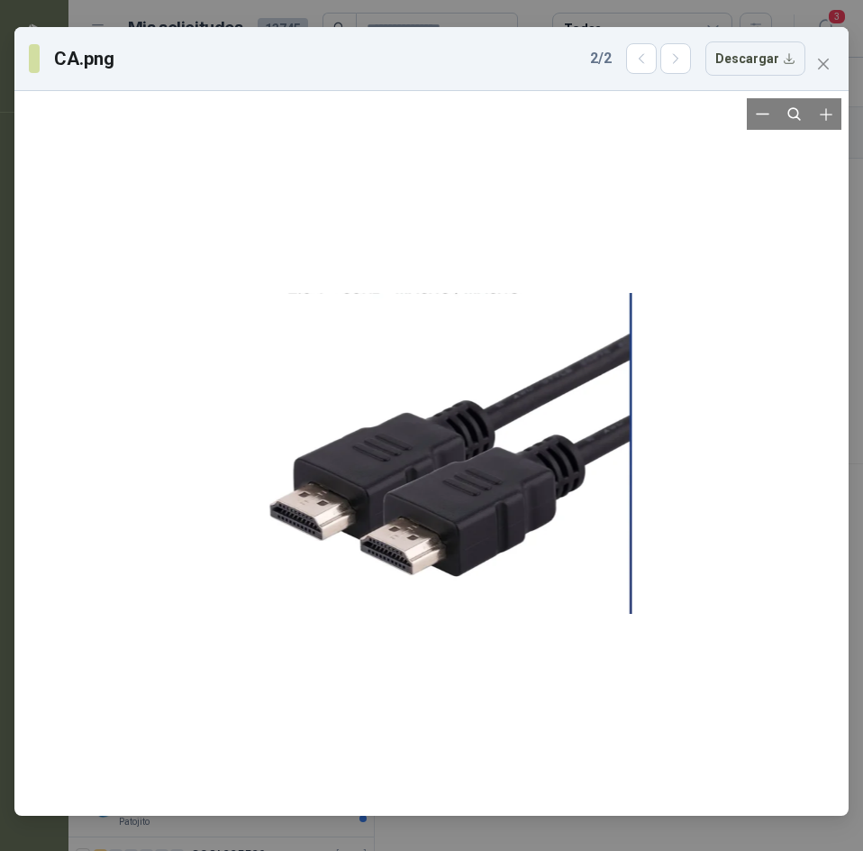
drag, startPoint x: 589, startPoint y: 497, endPoint x: 486, endPoint y: 450, distance: 114.1
click at [486, 450] on div at bounding box center [432, 453] width 401 height 710
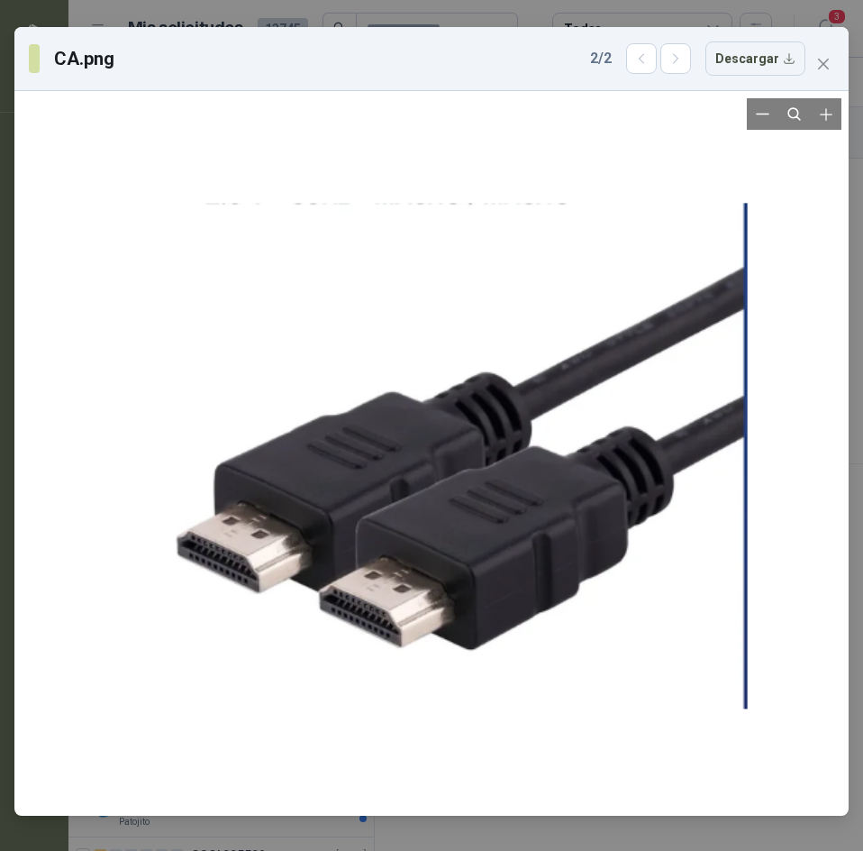
drag, startPoint x: 486, startPoint y: 450, endPoint x: 438, endPoint y: 356, distance: 105.2
click at [438, 356] on div at bounding box center [431, 455] width 632 height 1119
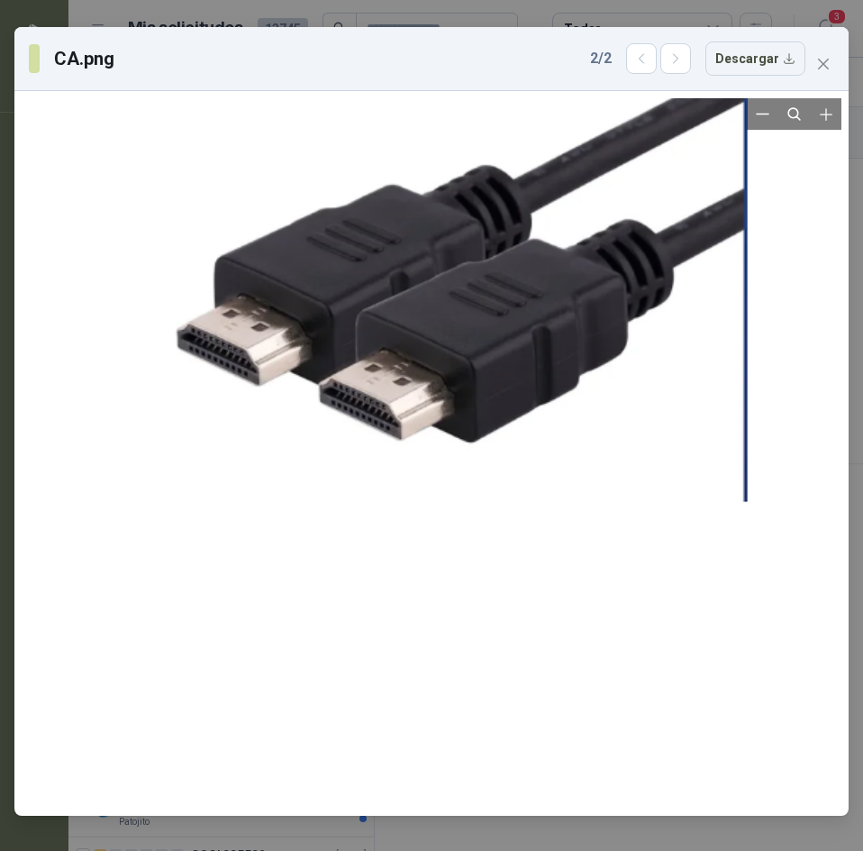
click at [503, 315] on div at bounding box center [431, 248] width 632 height 1119
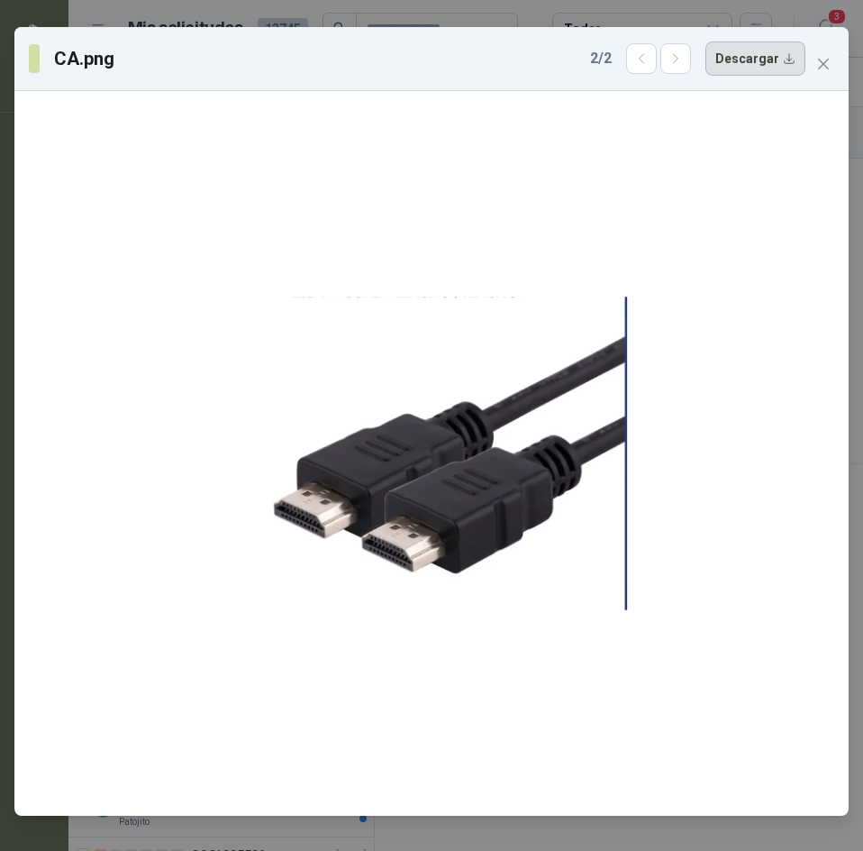
click at [772, 50] on button "Descargar" at bounding box center [756, 58] width 100 height 34
click at [816, 68] on icon "close" at bounding box center [823, 64] width 14 height 14
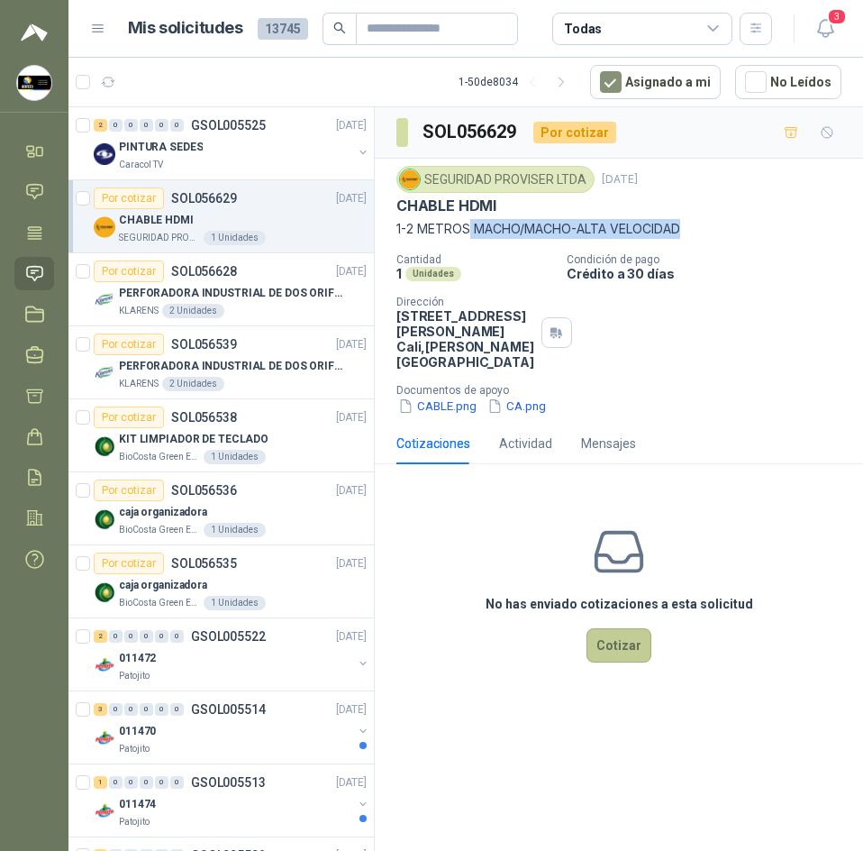
click at [606, 658] on button "Cotizar" at bounding box center [619, 645] width 65 height 34
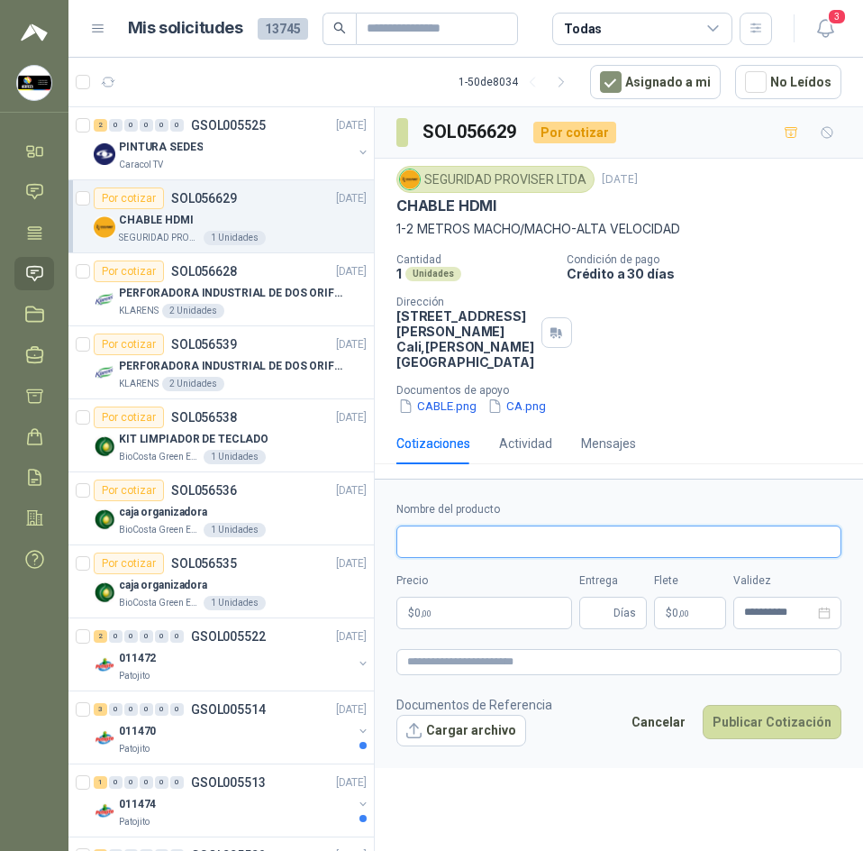
click at [556, 558] on input "Nombre del producto" at bounding box center [619, 541] width 445 height 32
paste input "**********"
type input "**********"
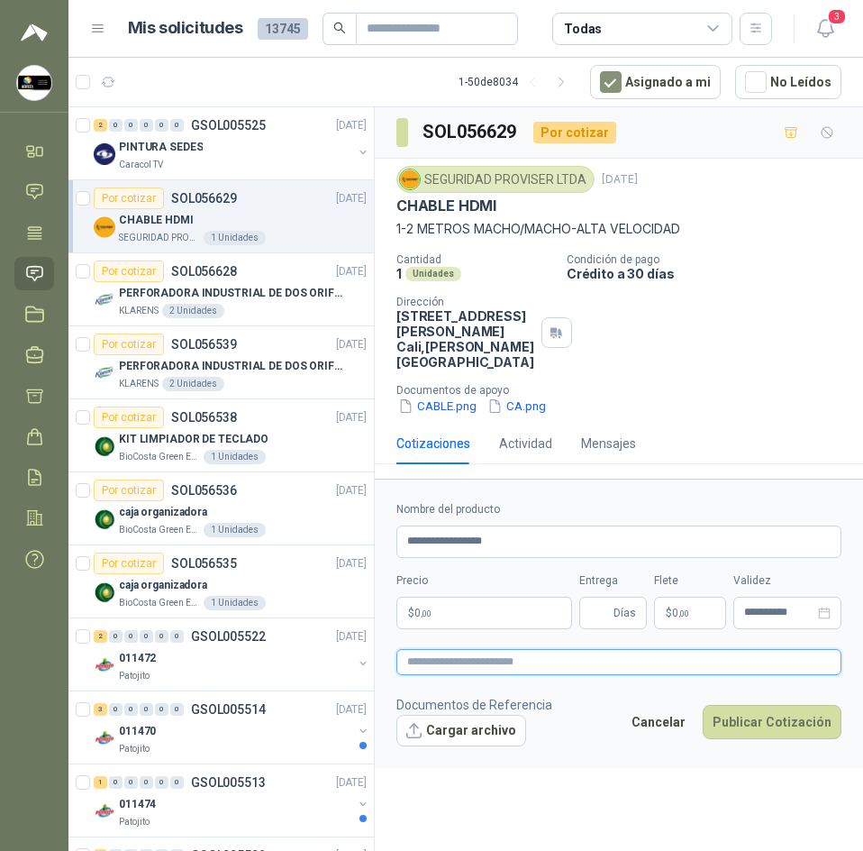
click at [499, 675] on textarea at bounding box center [619, 662] width 445 height 26
paste textarea "**********"
type textarea "**********"
click at [505, 636] on body "Sandra Delgado Soluciones Industriales D&D Inicio Chat Tareas Solicitudes Licit…" at bounding box center [431, 425] width 863 height 851
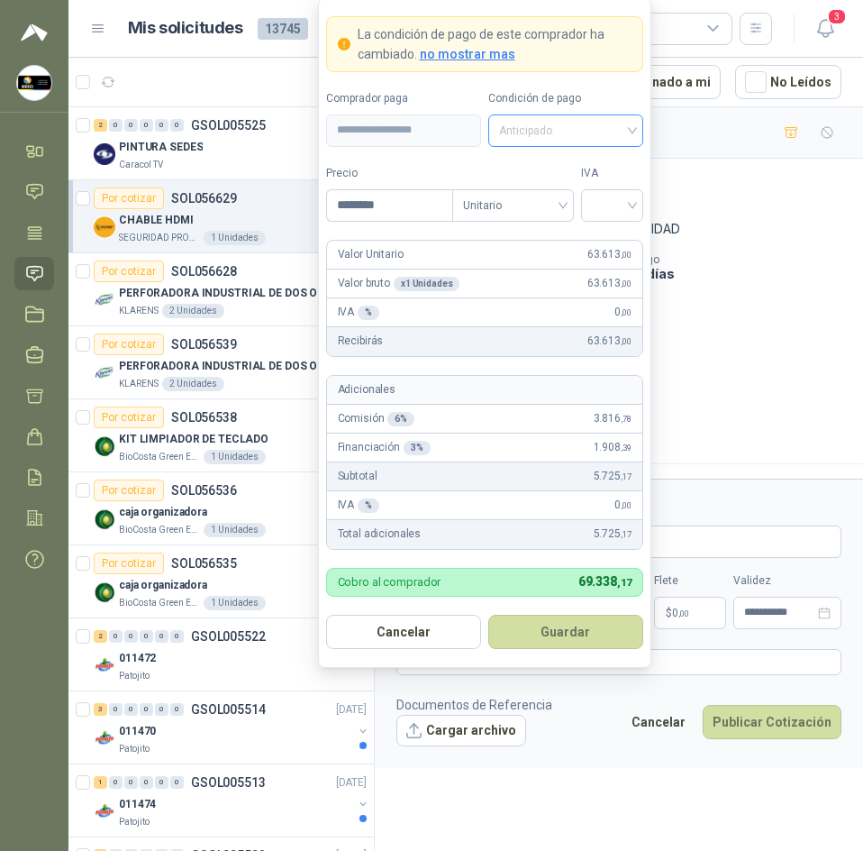
click at [602, 120] on span "Anticipado" at bounding box center [565, 130] width 133 height 27
type input "********"
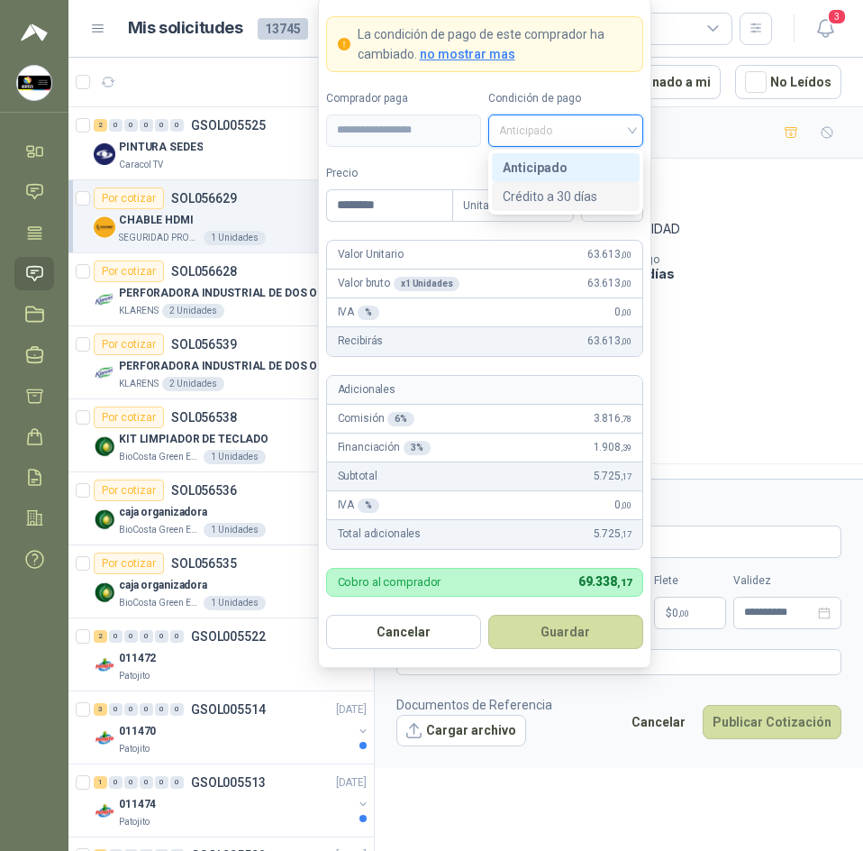
click at [571, 193] on div "Crédito a 30 días" at bounding box center [566, 197] width 126 height 20
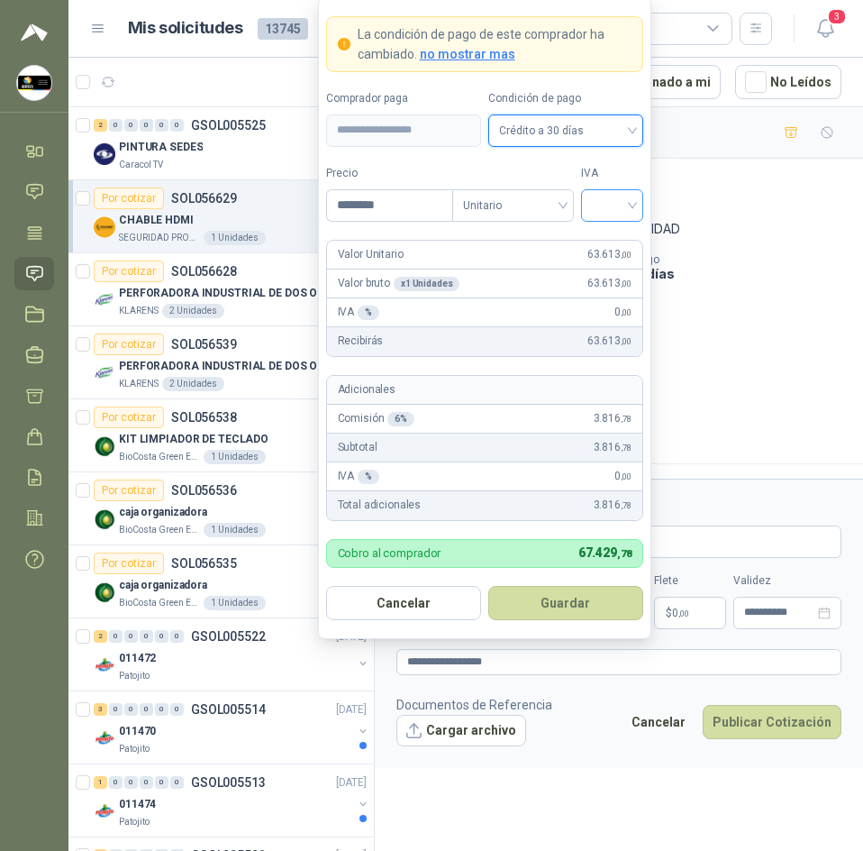
click at [615, 209] on input "search" at bounding box center [612, 203] width 41 height 27
click at [615, 229] on div "19%" at bounding box center [612, 242] width 55 height 29
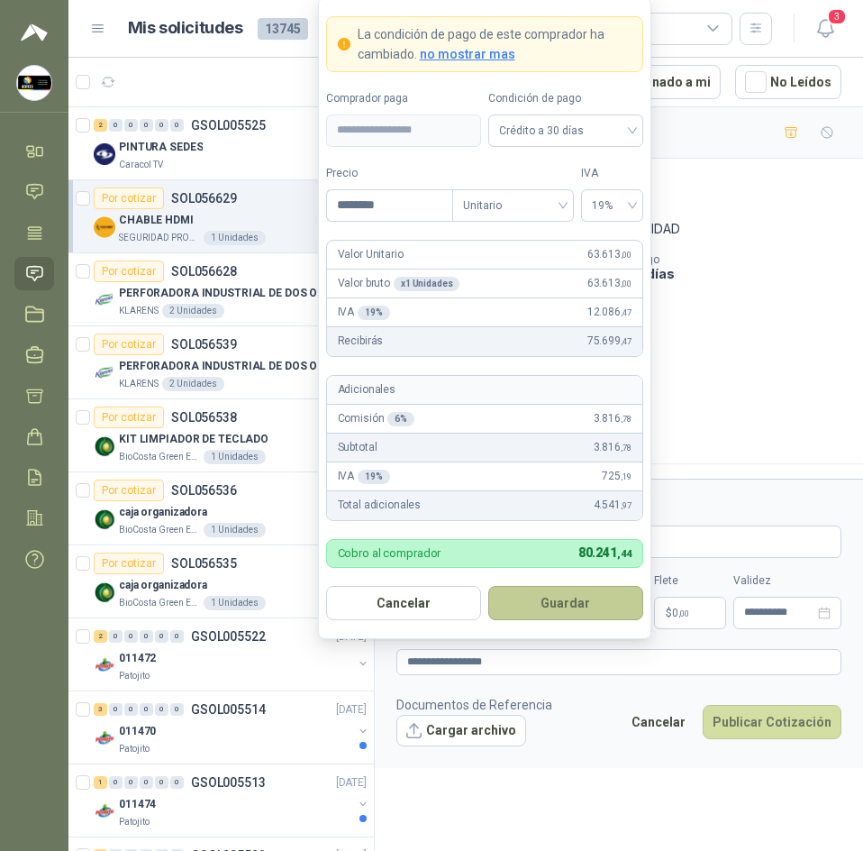
click at [599, 587] on button "Guardar" at bounding box center [565, 603] width 155 height 34
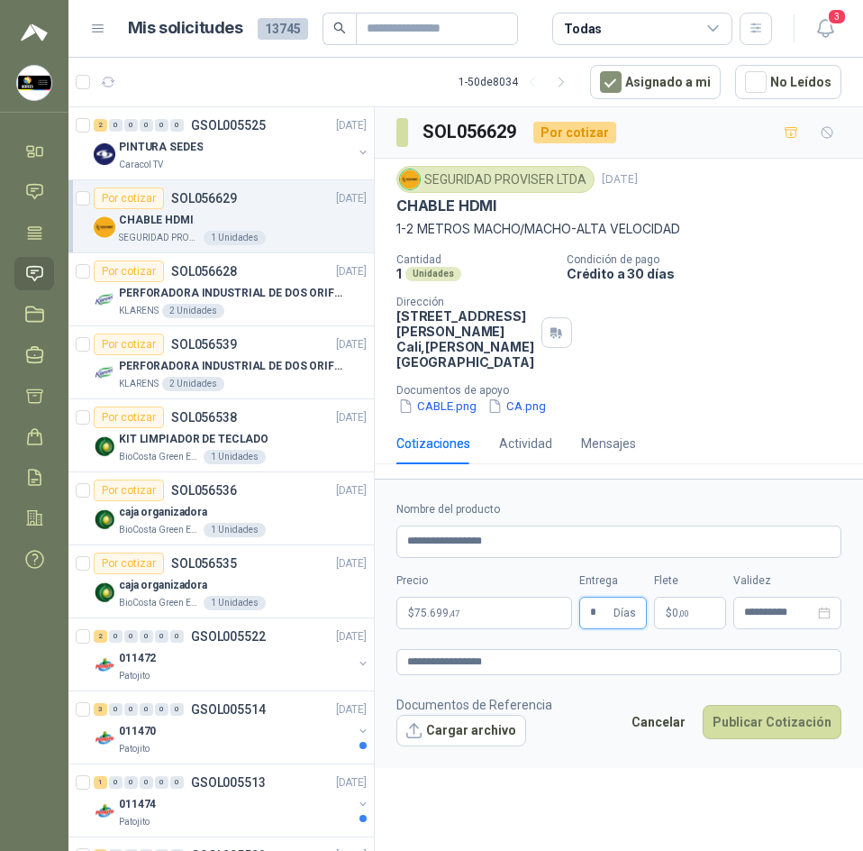
type input "*"
click at [674, 618] on span "0 ,00" at bounding box center [680, 612] width 17 height 11
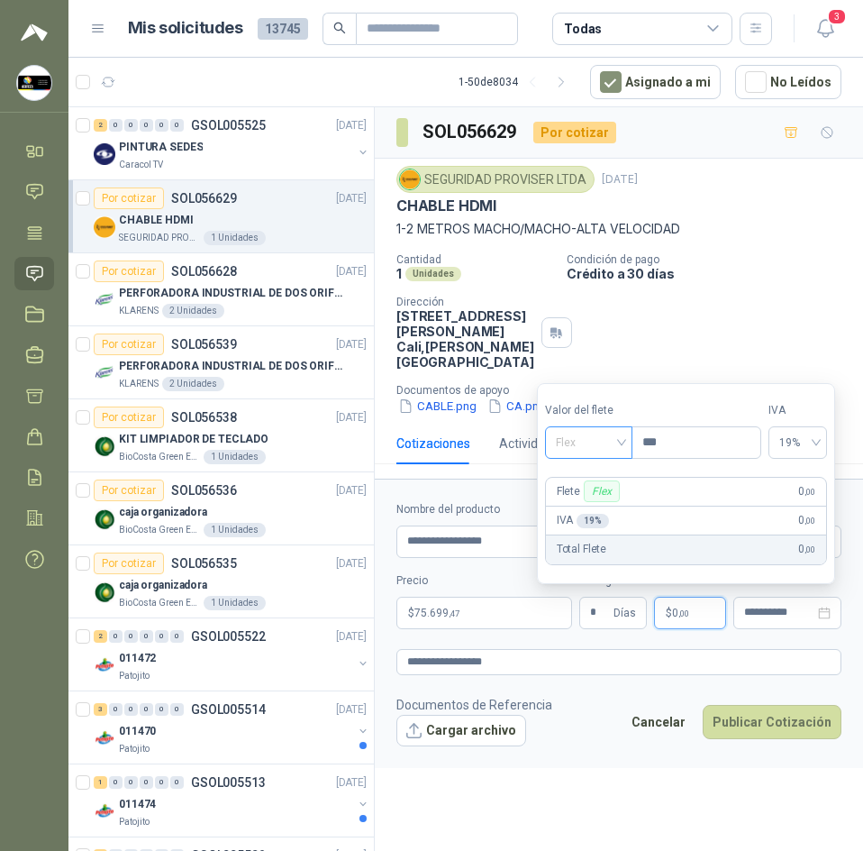
click at [574, 458] on div "Flex" at bounding box center [588, 442] width 87 height 32
click at [575, 457] on div "Flex" at bounding box center [588, 442] width 87 height 32
click at [592, 442] on span "Flex" at bounding box center [589, 442] width 66 height 27
click at [598, 479] on section "Valor del flete Flex Precio *** IVA 19% Flete Flex 0 ,00 IVA 19 % 0 ,00 Total F…" at bounding box center [686, 483] width 298 height 201
click at [608, 500] on div "Flex" at bounding box center [601, 491] width 35 height 22
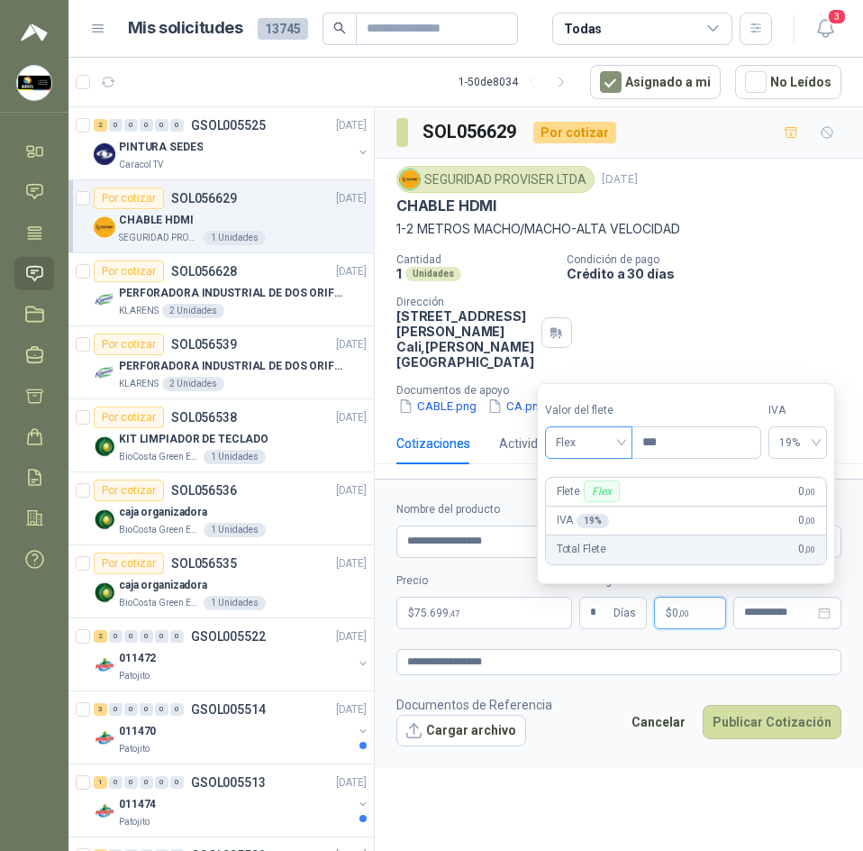
click at [610, 456] on span at bounding box center [589, 442] width 66 height 31
click at [609, 507] on div "Incluido" at bounding box center [591, 509] width 62 height 20
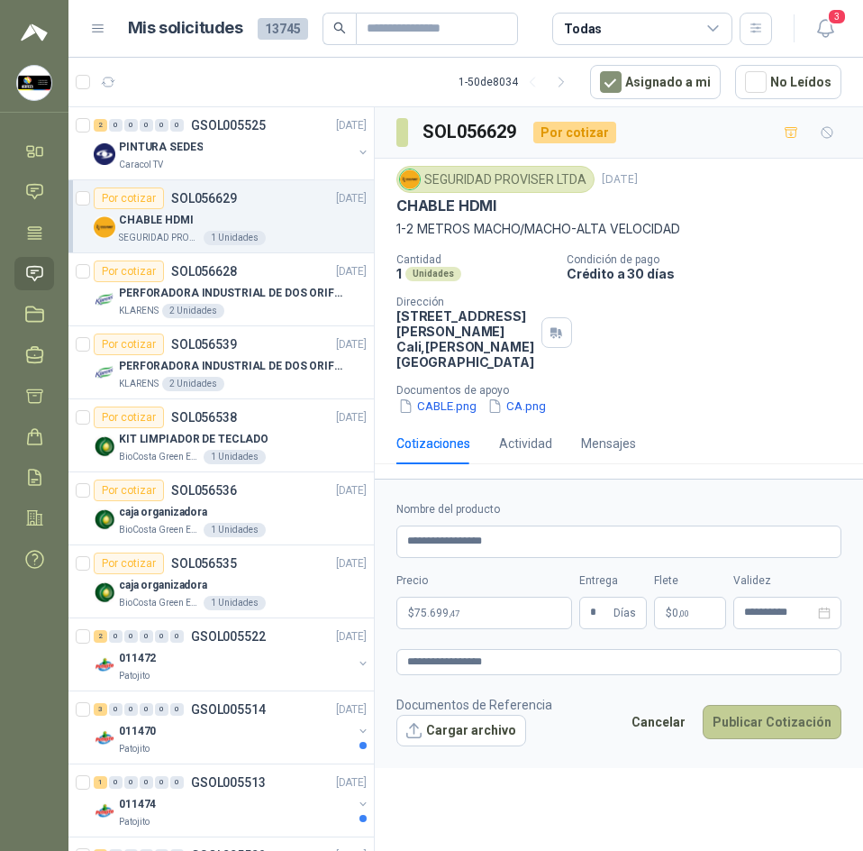
click at [801, 738] on button "Publicar Cotización" at bounding box center [772, 722] width 139 height 34
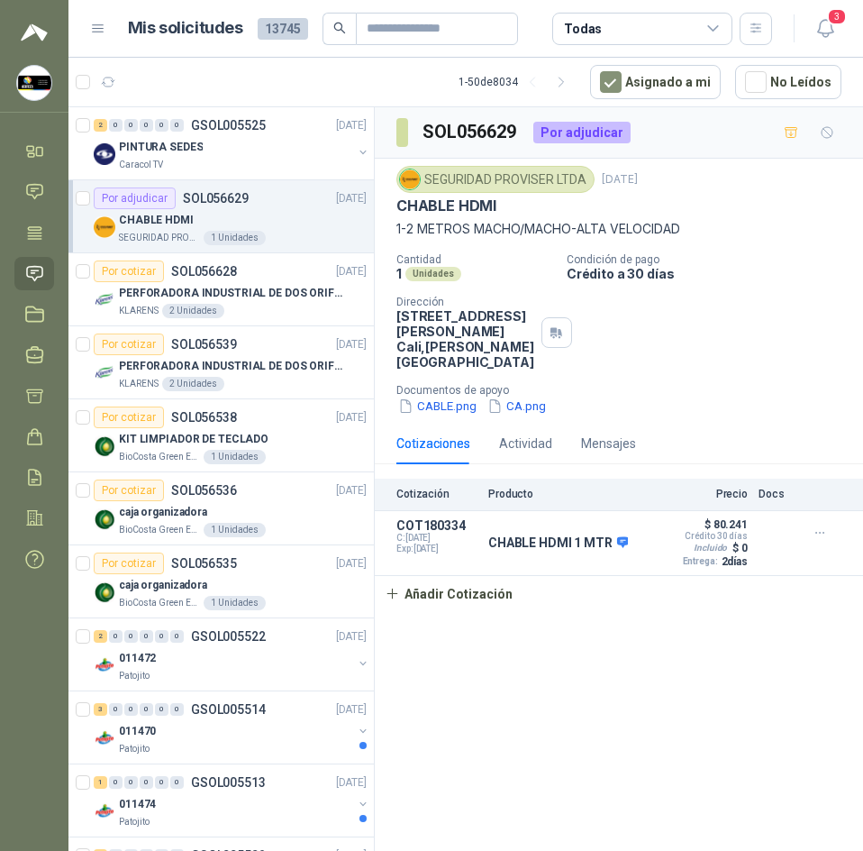
click at [469, 177] on div "SEGURIDAD PROVISER LTDA" at bounding box center [496, 179] width 198 height 27
copy div "SEGURIDAD PROVISER LTDA"
click at [476, 129] on h3 "SOL056629" at bounding box center [471, 132] width 96 height 28
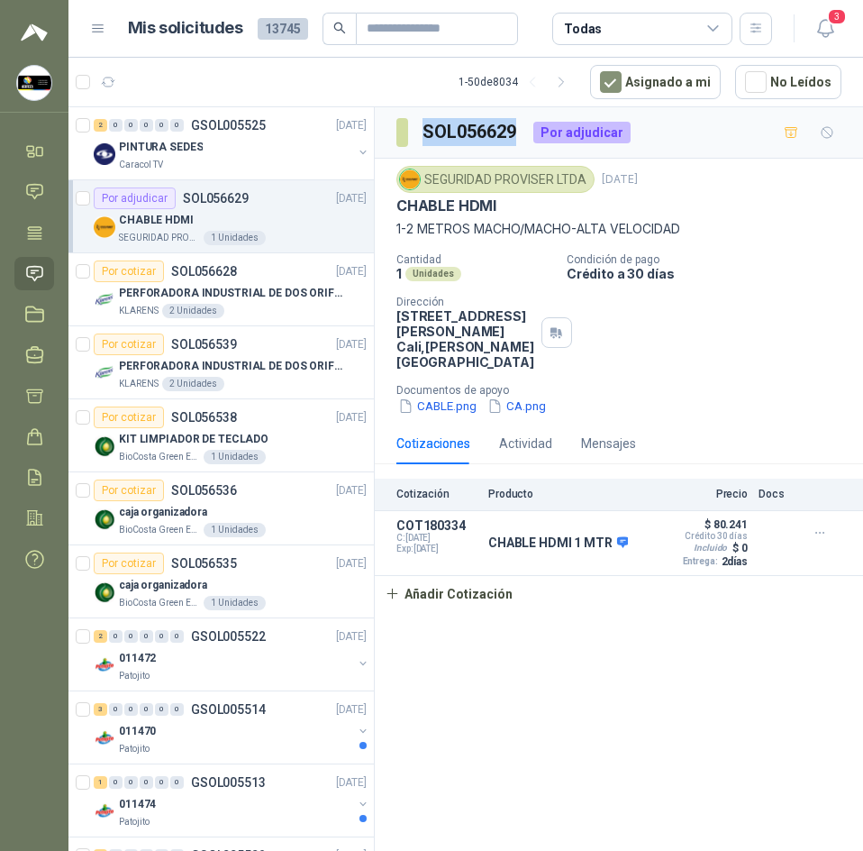
click at [476, 129] on h3 "SOL056629" at bounding box center [471, 132] width 96 height 28
copy h3 "SOL056629"
click at [187, 153] on p "PINTURA SEDES" at bounding box center [161, 147] width 84 height 17
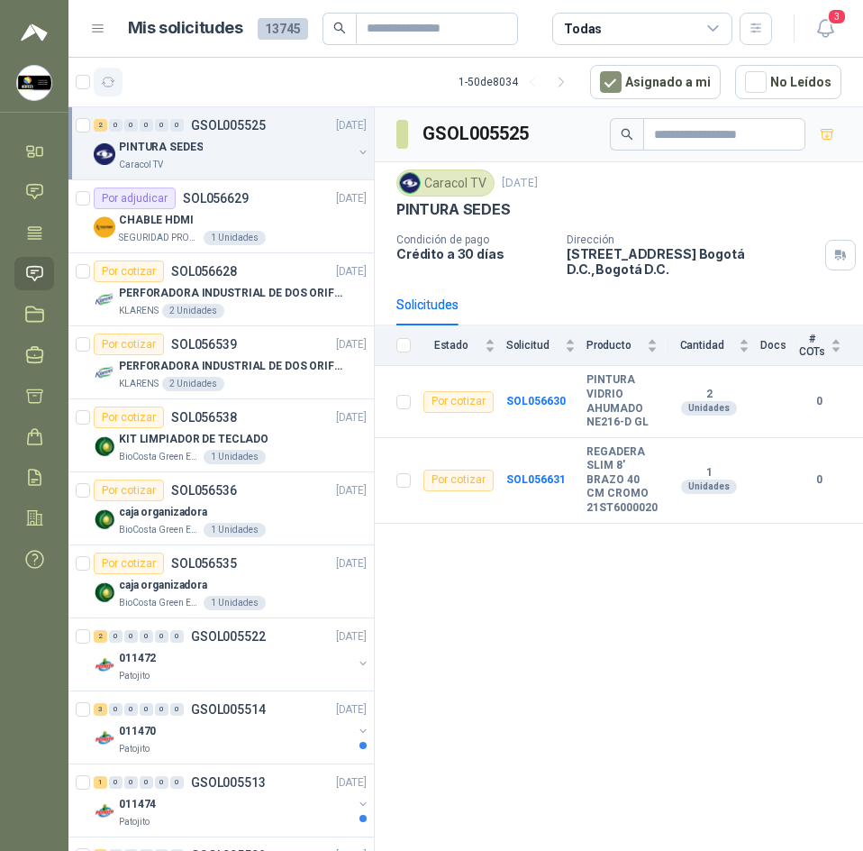
click at [118, 78] on button "button" at bounding box center [108, 82] width 29 height 29
click at [242, 533] on div "1 Unidades" at bounding box center [235, 530] width 62 height 14
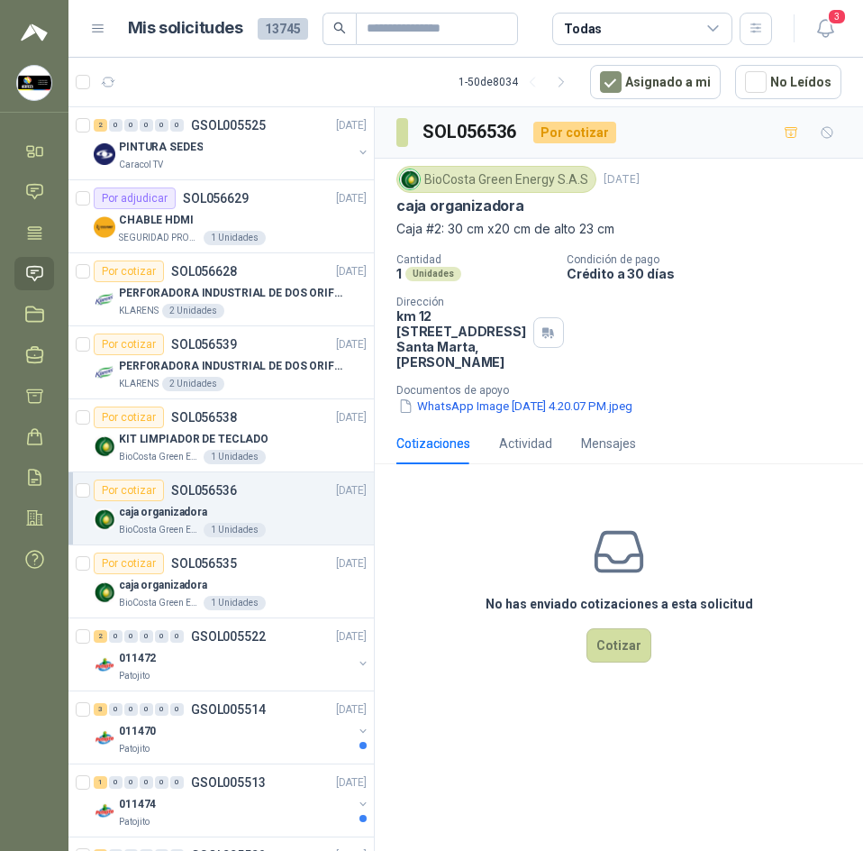
click at [588, 423] on div "BioCosta Green Energy S.A.S 17 sept, 2025 caja organizadora Caja #2: 30 cm x20 …" at bounding box center [619, 291] width 488 height 264
click at [589, 415] on button "WhatsApp Image 2025-09-17 at 4.20.07 PM.jpeg" at bounding box center [516, 406] width 238 height 19
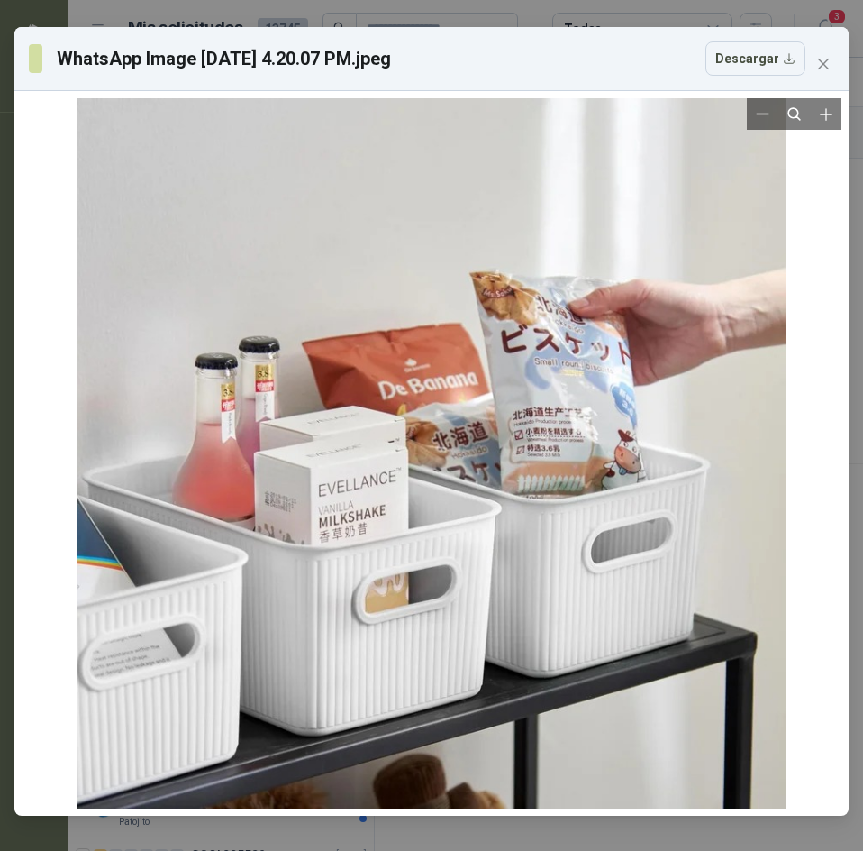
drag, startPoint x: 482, startPoint y: 314, endPoint x: 477, endPoint y: 329, distance: 16.2
drag, startPoint x: 477, startPoint y: 329, endPoint x: 738, endPoint y: 65, distance: 371.5
click at [738, 65] on button "Descargar" at bounding box center [756, 58] width 100 height 34
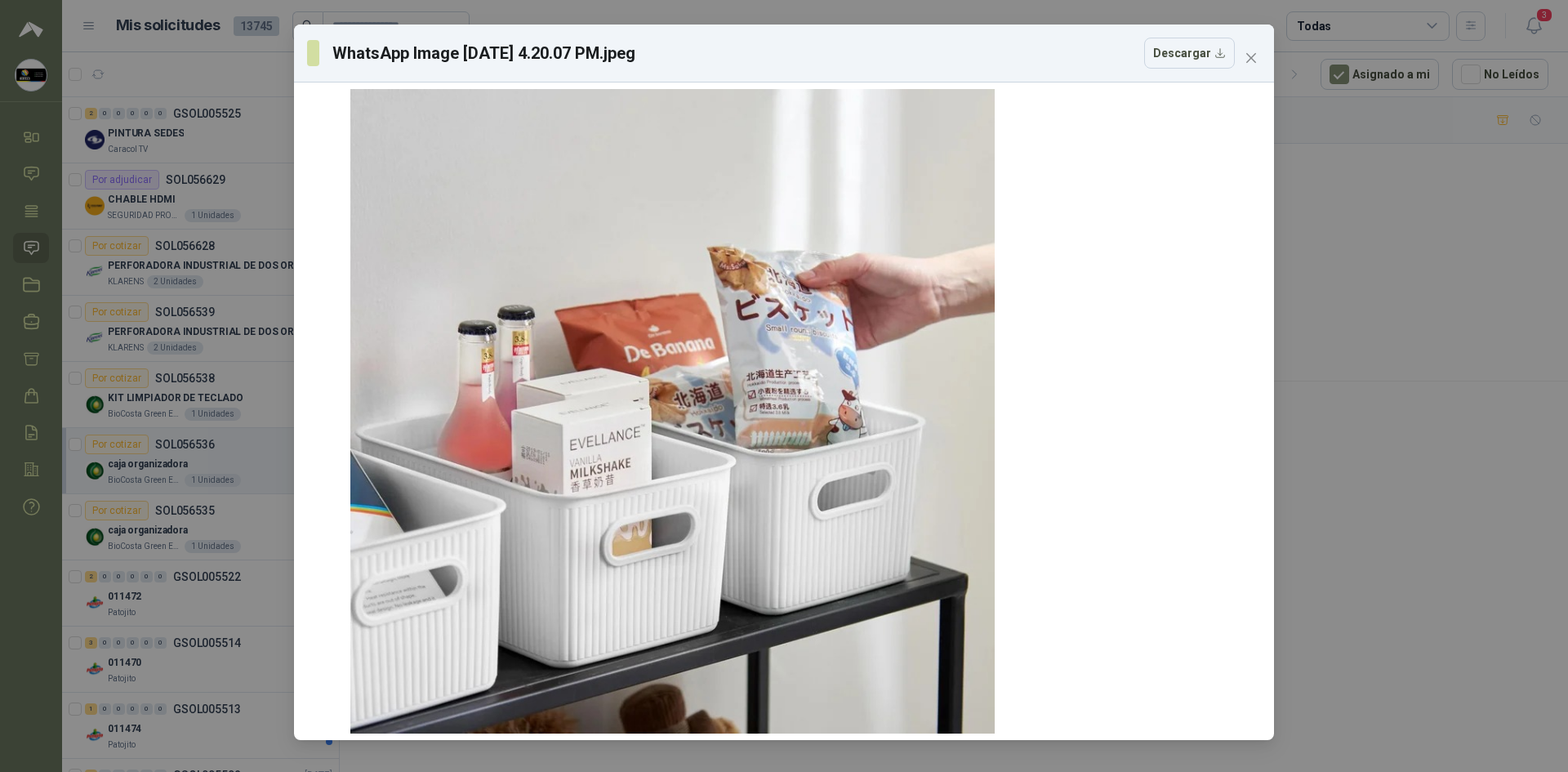
click at [781, 146] on div "WhatsApp Image 2025-09-17 at 4.20.07 PM.jpeg Descargar" at bounding box center [784, 386] width 1568 height 772
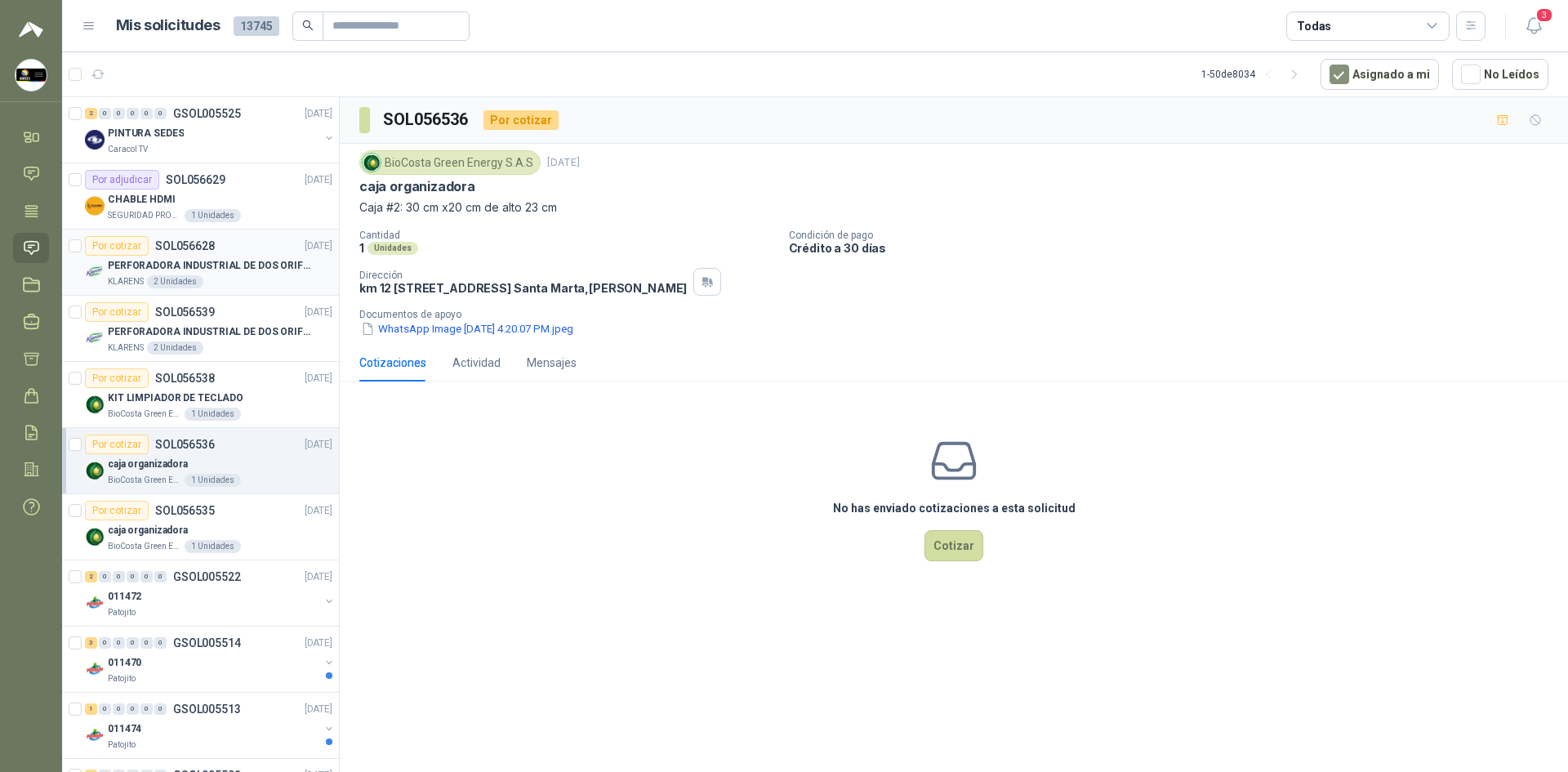
click at [190, 261] on p "PERFORADORA INDUSTRIAL DE DOS ORIFICIOS" at bounding box center [209, 265] width 203 height 15
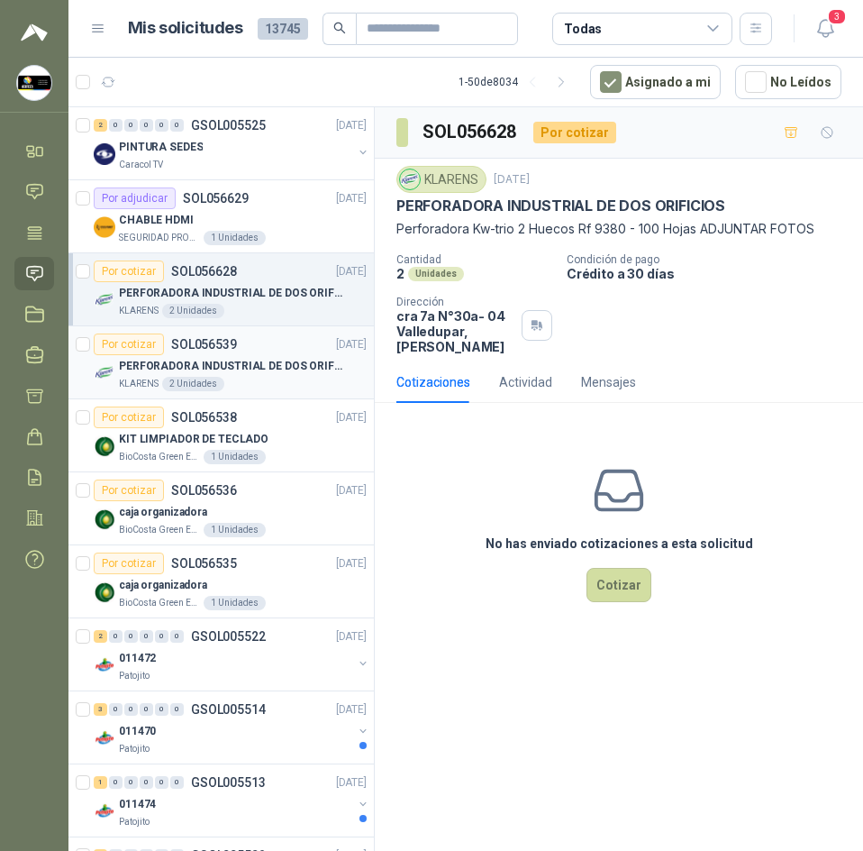
click at [257, 351] on div "Por cotizar SOL056539 [DATE]" at bounding box center [230, 344] width 273 height 22
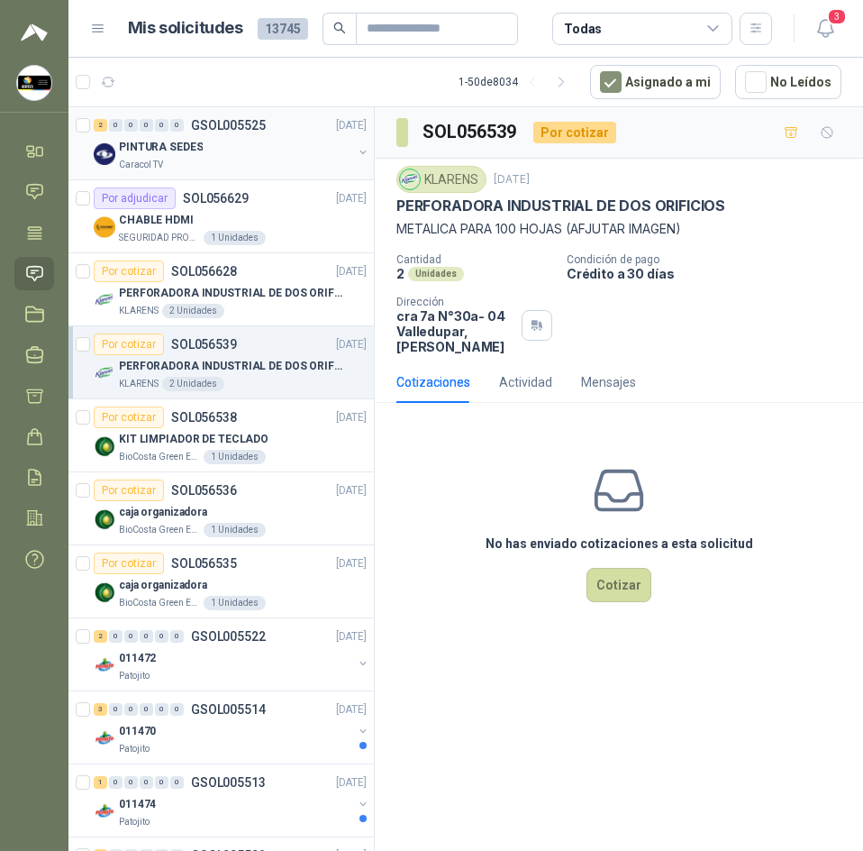
click at [302, 121] on div "2 0 0 0 0 0 GSOL005525 [DATE]" at bounding box center [232, 125] width 277 height 22
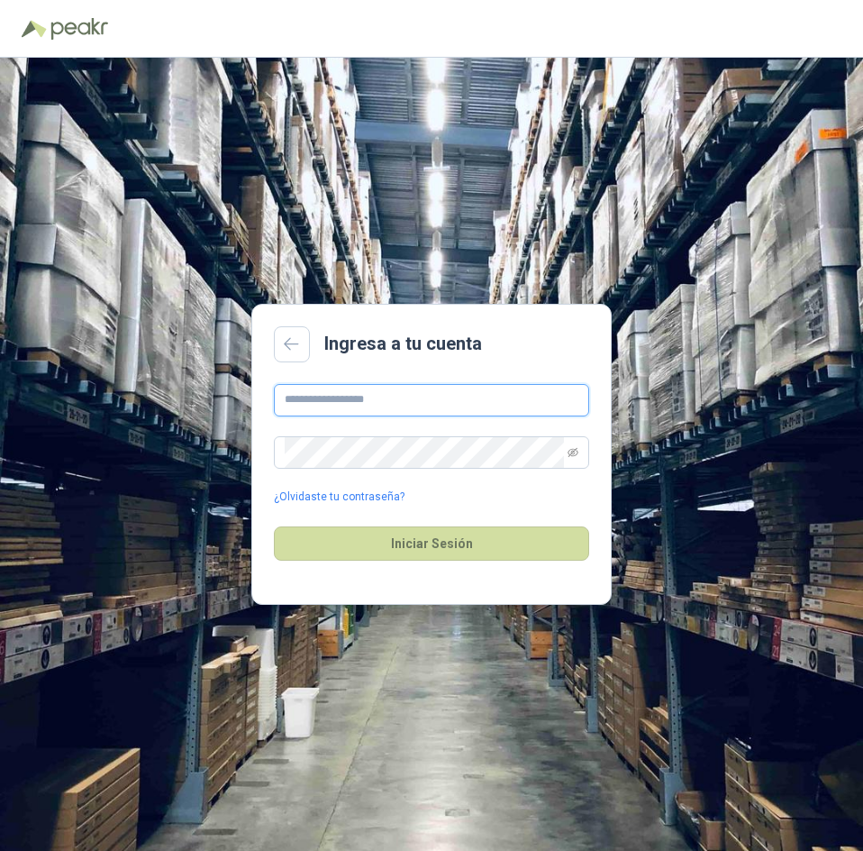
type input "**********"
drag, startPoint x: 361, startPoint y: 521, endPoint x: 361, endPoint y: 531, distance: 9.9
click at [361, 524] on div "Iniciar Sesión" at bounding box center [431, 543] width 315 height 77
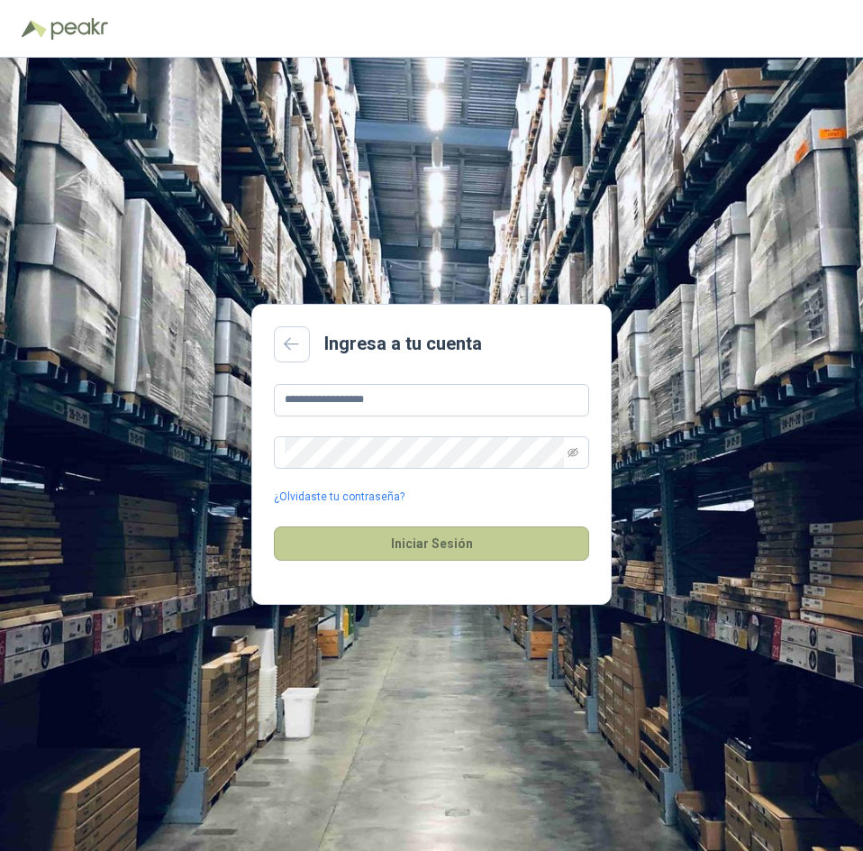
click at [361, 531] on button "Iniciar Sesión" at bounding box center [431, 543] width 315 height 34
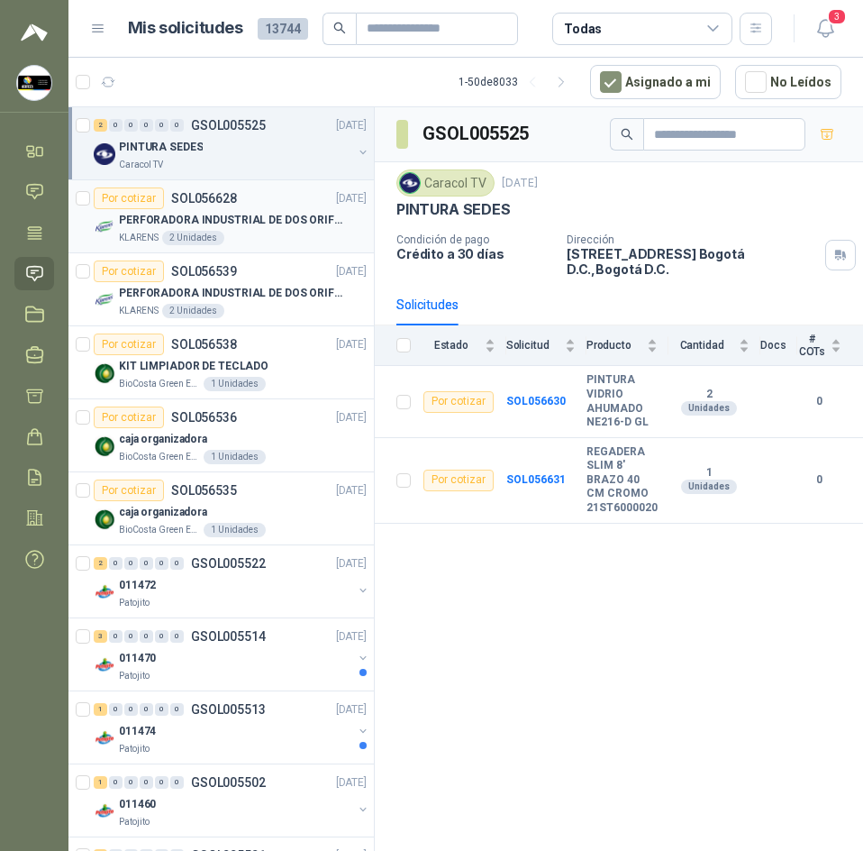
click at [301, 218] on p "PERFORADORA INDUSTRIAL DE DOS ORIFICIOS" at bounding box center [231, 220] width 224 height 17
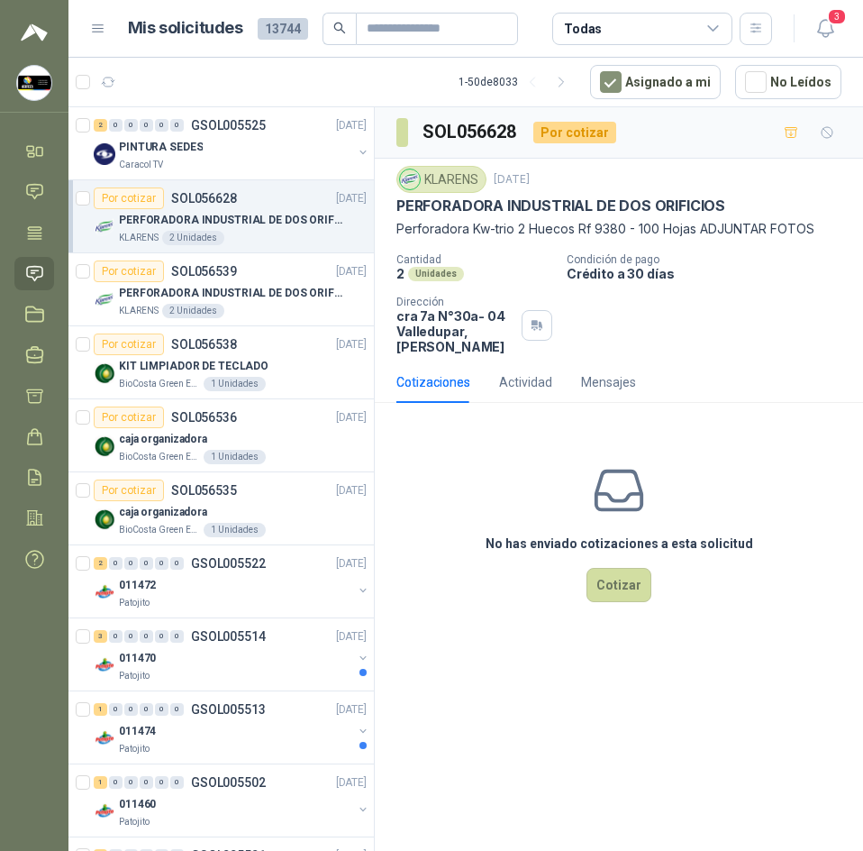
drag, startPoint x: 855, startPoint y: 82, endPoint x: 801, endPoint y: 441, distance: 362.7
click at [801, 441] on div "No has enviado cotizaciones a esta solicitud Cotizar" at bounding box center [619, 532] width 488 height 230
click at [601, 212] on p "PERFORADORA INDUSTRIAL DE DOS ORIFICIOS" at bounding box center [561, 205] width 329 height 19
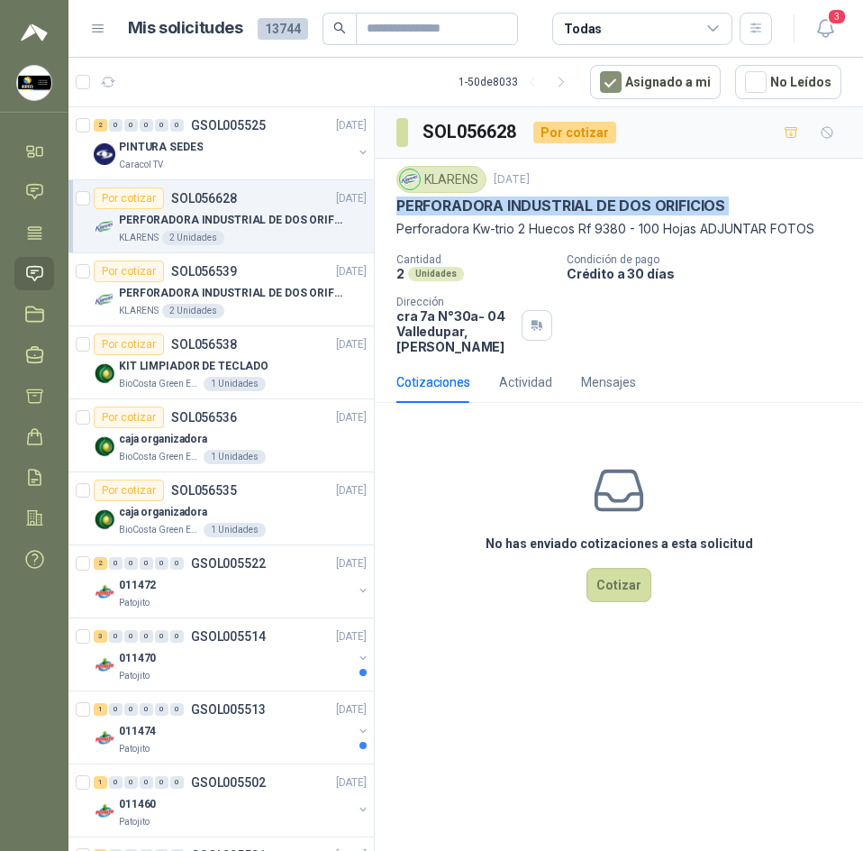
click at [601, 212] on p "PERFORADORA INDUSTRIAL DE DOS ORIFICIOS" at bounding box center [561, 205] width 329 height 19
copy p "PERFORADORA INDUSTRIAL DE DOS ORIFICIOS"
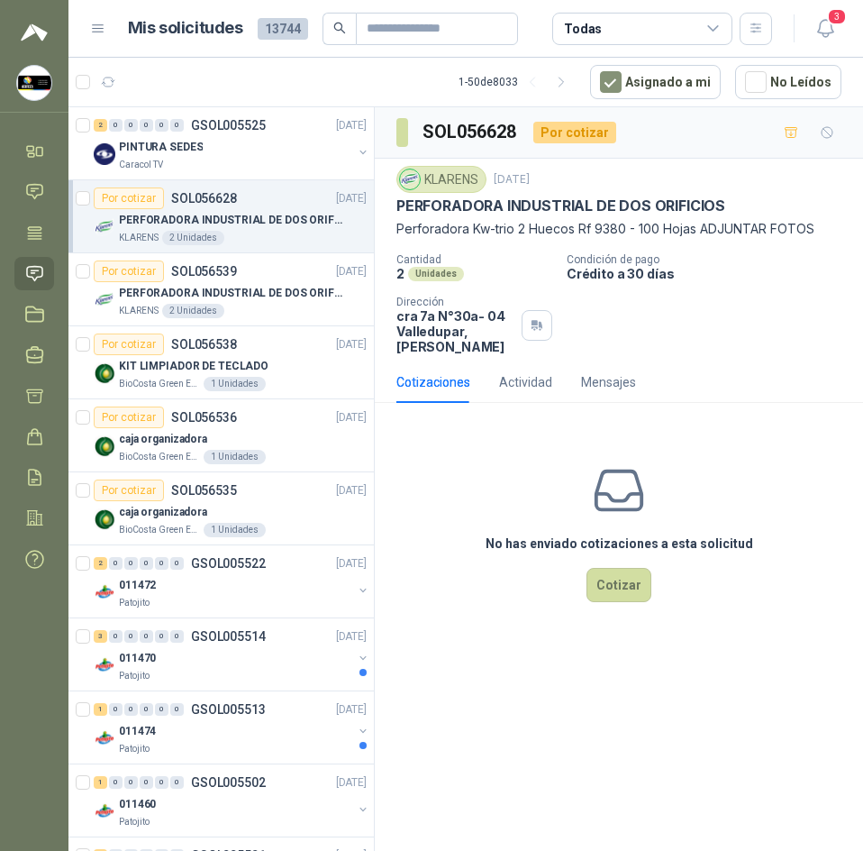
click at [471, 128] on h3 "SOL056628" at bounding box center [471, 132] width 96 height 28
copy h3 "SOL056628"
click at [453, 179] on div "KLARENS" at bounding box center [442, 179] width 90 height 27
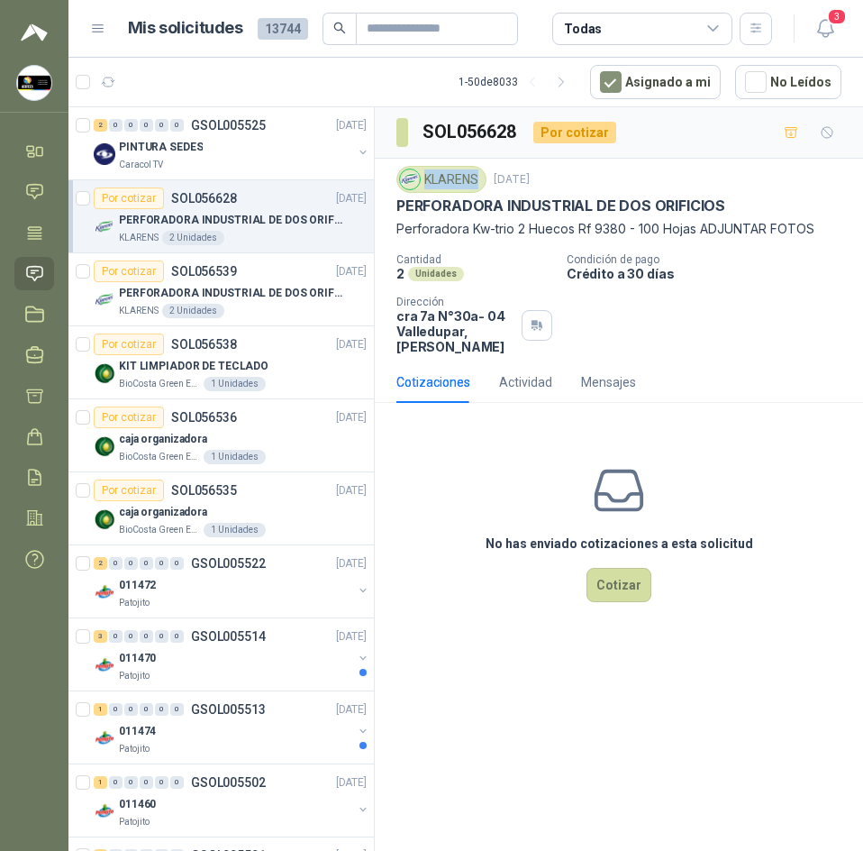
click at [453, 179] on div "KLARENS" at bounding box center [442, 179] width 90 height 27
copy div "KLARENS"
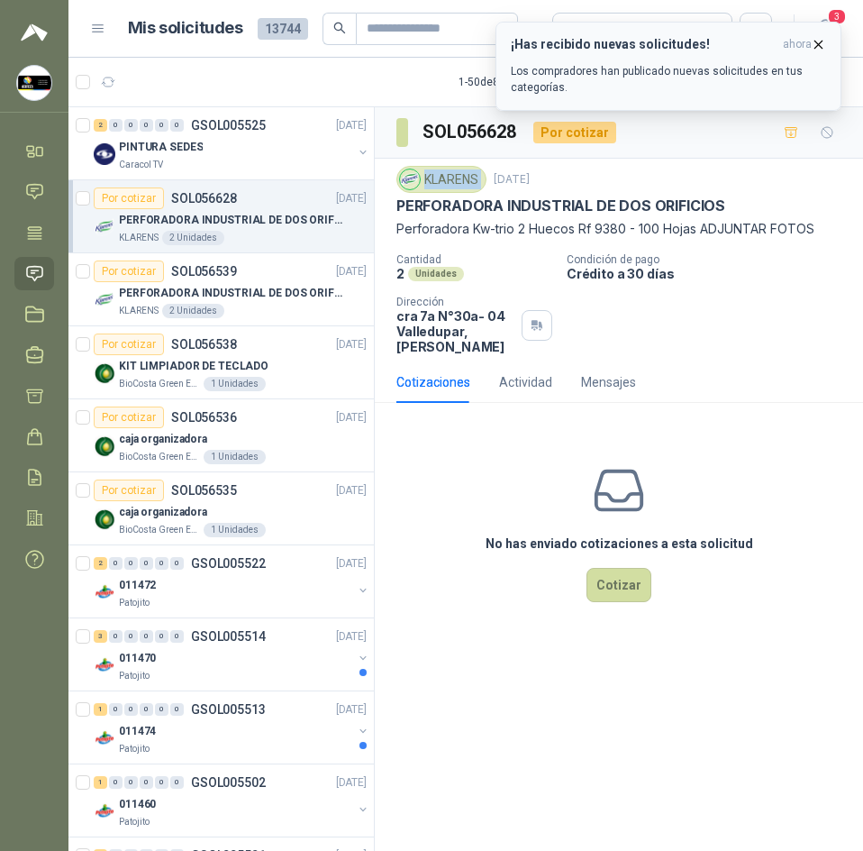
click at [809, 45] on span "ahora" at bounding box center [797, 44] width 29 height 15
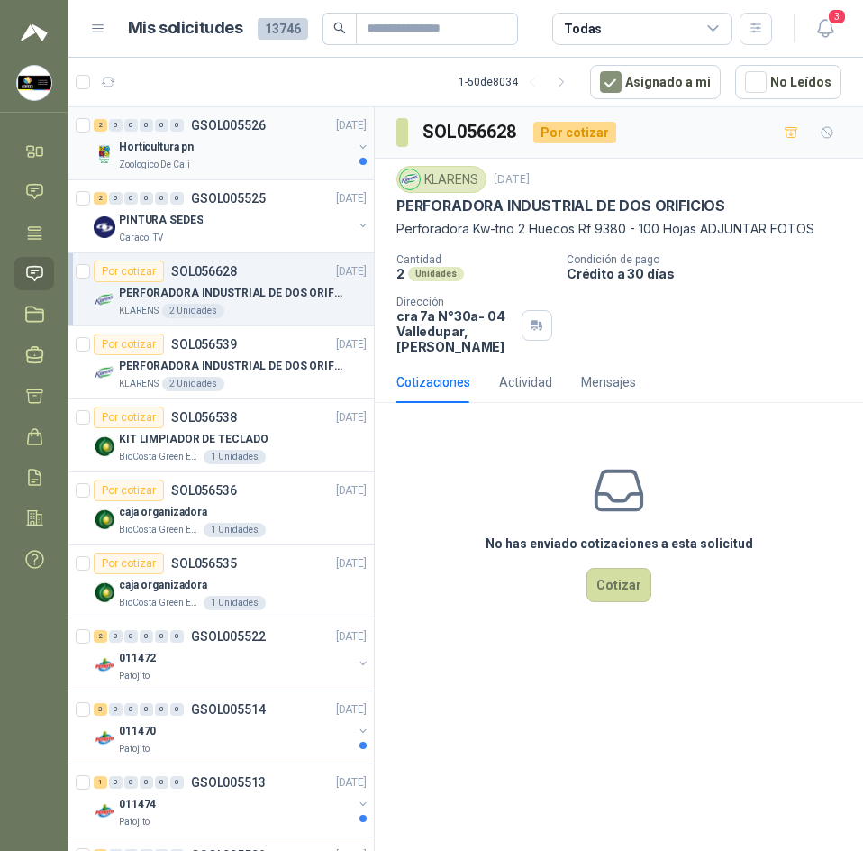
click at [257, 132] on p "GSOL005526" at bounding box center [228, 125] width 75 height 13
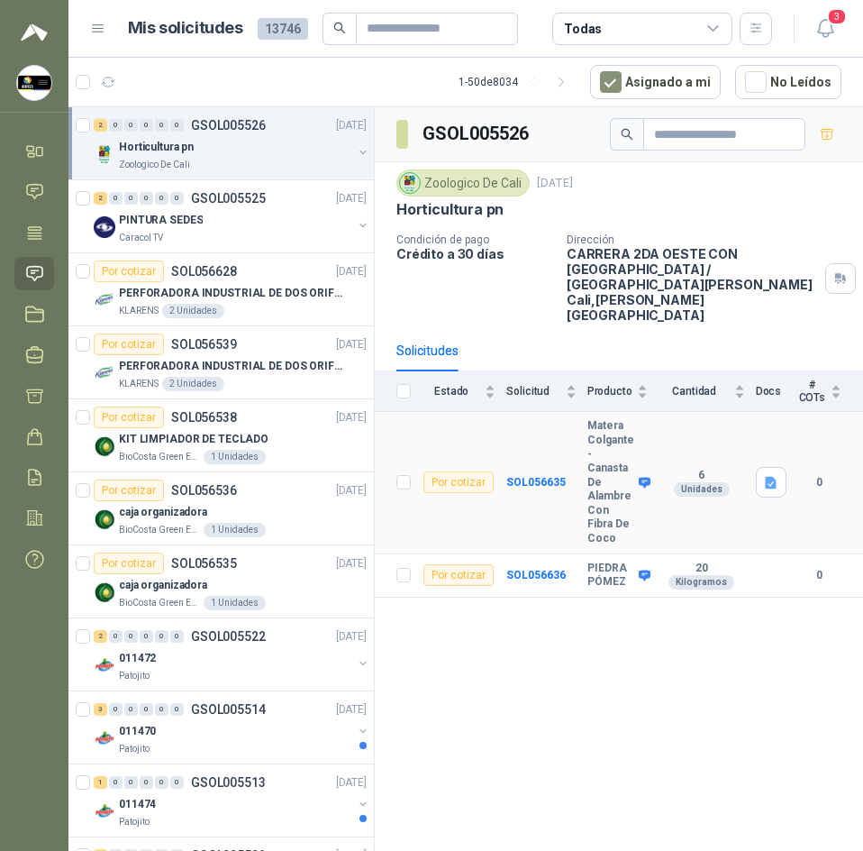
click at [613, 431] on b "Matera Colgante - Canasta De Alambre Con Fibra De Coco" at bounding box center [611, 482] width 47 height 126
click at [770, 477] on icon "button" at bounding box center [771, 483] width 11 height 12
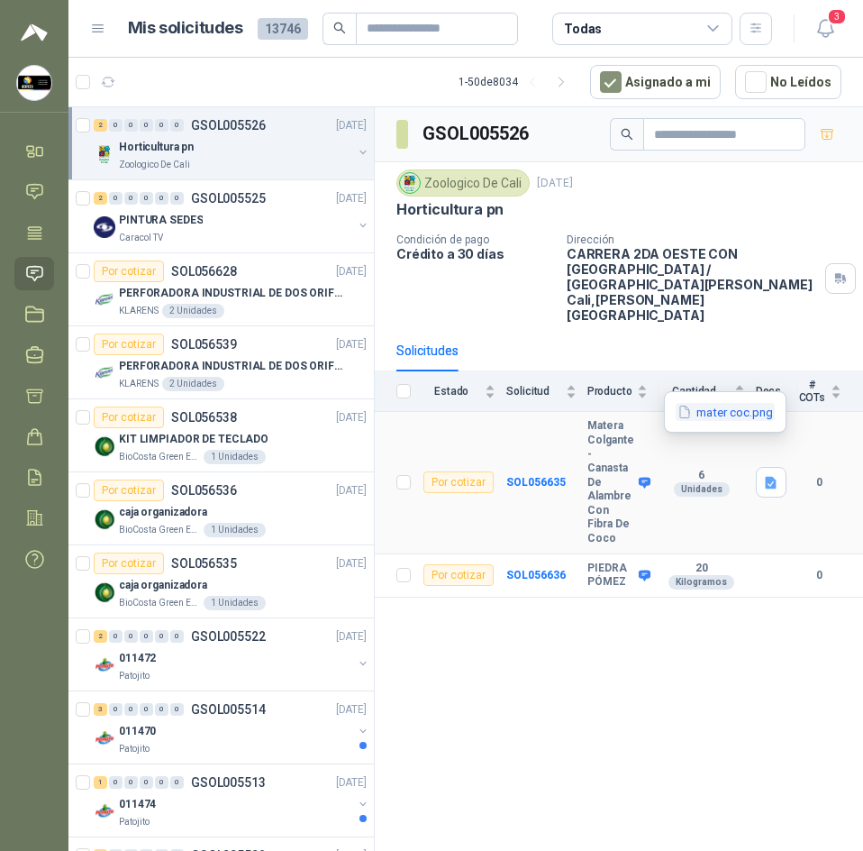
click at [754, 412] on button "mater coc.png" at bounding box center [725, 412] width 99 height 19
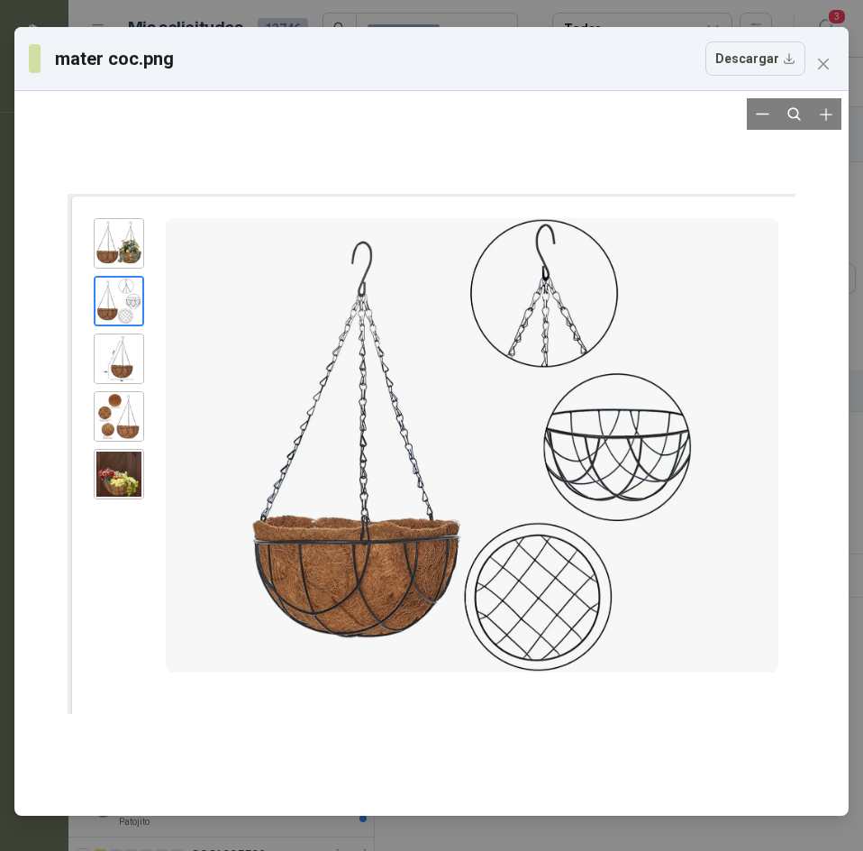
click at [125, 242] on div at bounding box center [432, 453] width 728 height 710
click at [825, 63] on icon "close" at bounding box center [823, 64] width 11 height 11
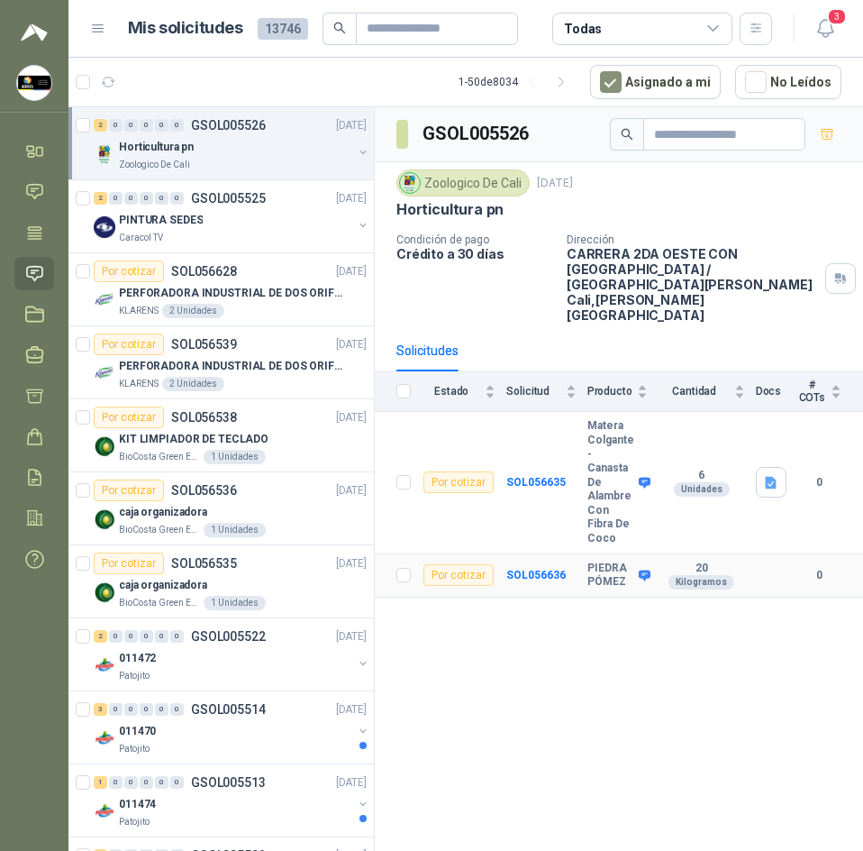
click at [604, 561] on b "PIEDRA PÓMEZ" at bounding box center [611, 575] width 47 height 28
